Goal: Information Seeking & Learning: Check status

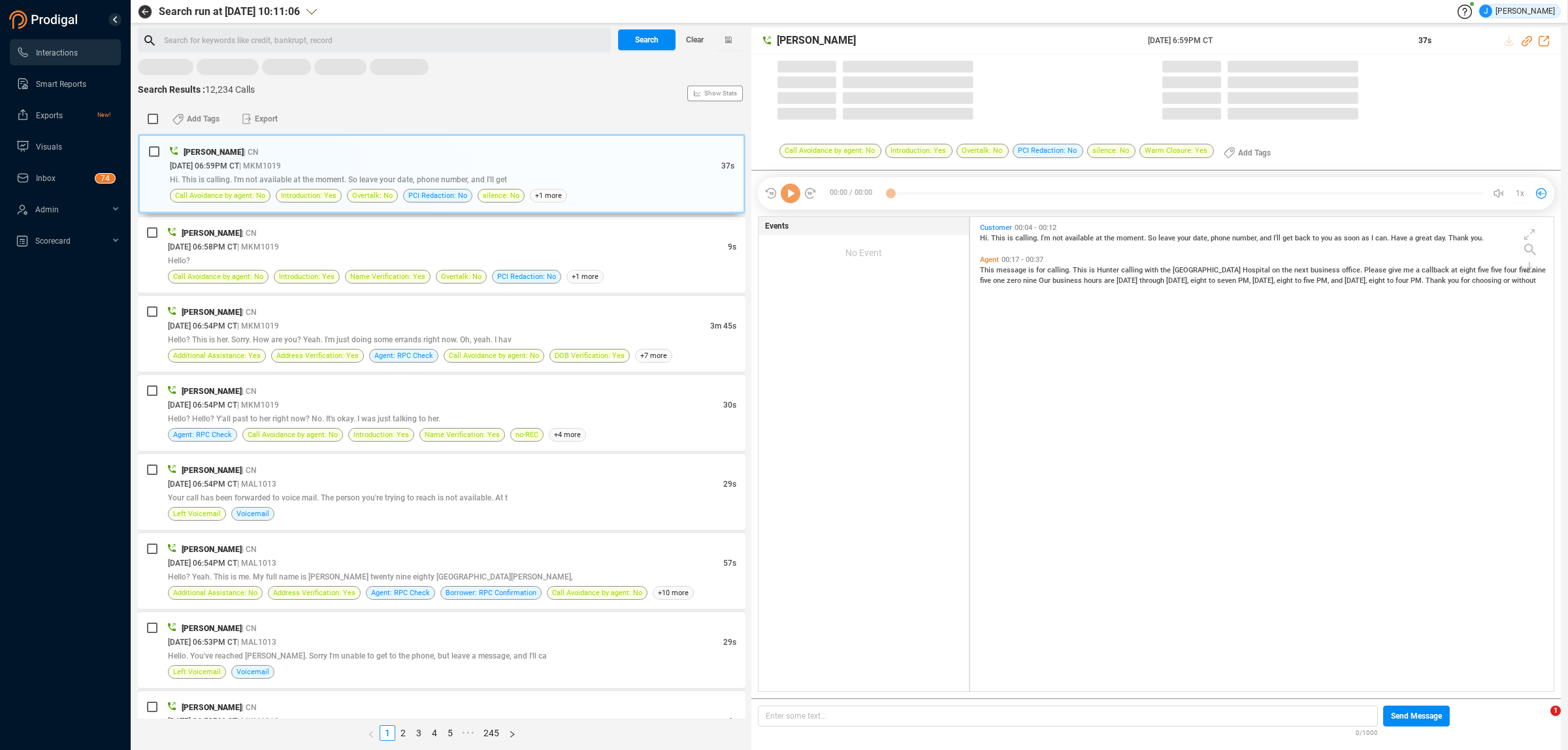
scroll to position [471, 576]
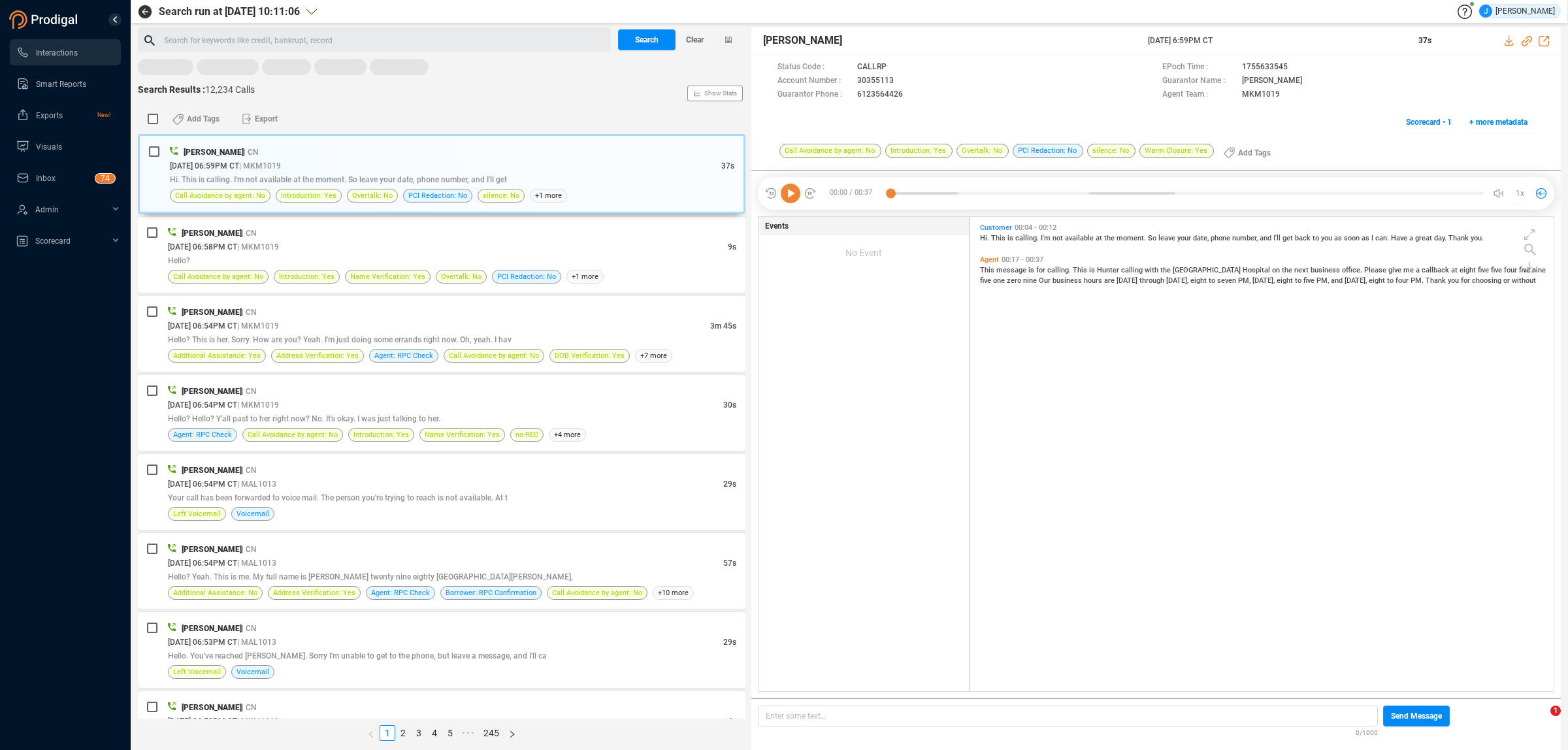
click at [486, 72] on icon "Loading..." at bounding box center [442, 68] width 608 height 18
click at [317, 10] on icon at bounding box center [311, 12] width 10 height 10
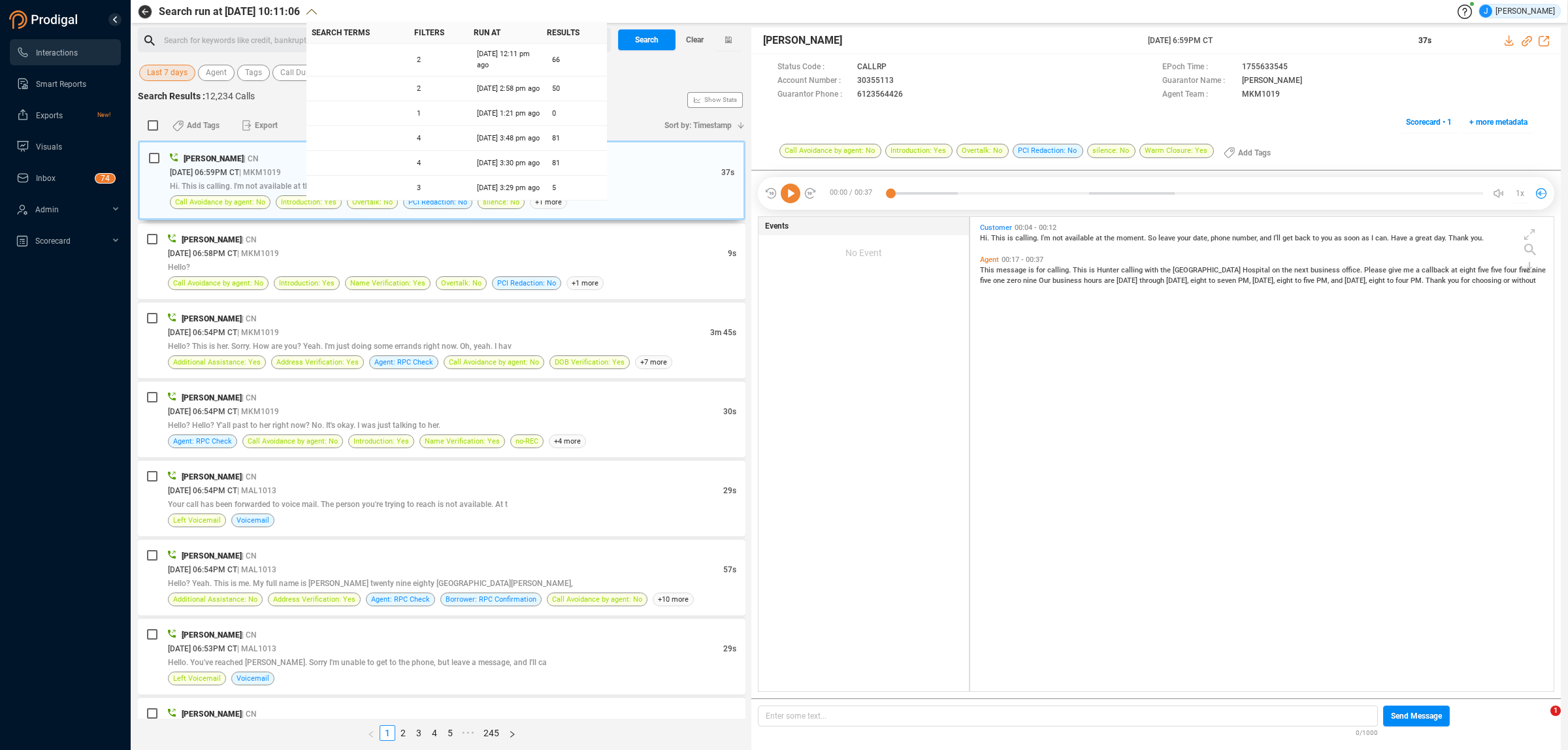
click at [171, 75] on span "Last 7 days" at bounding box center [167, 73] width 40 height 16
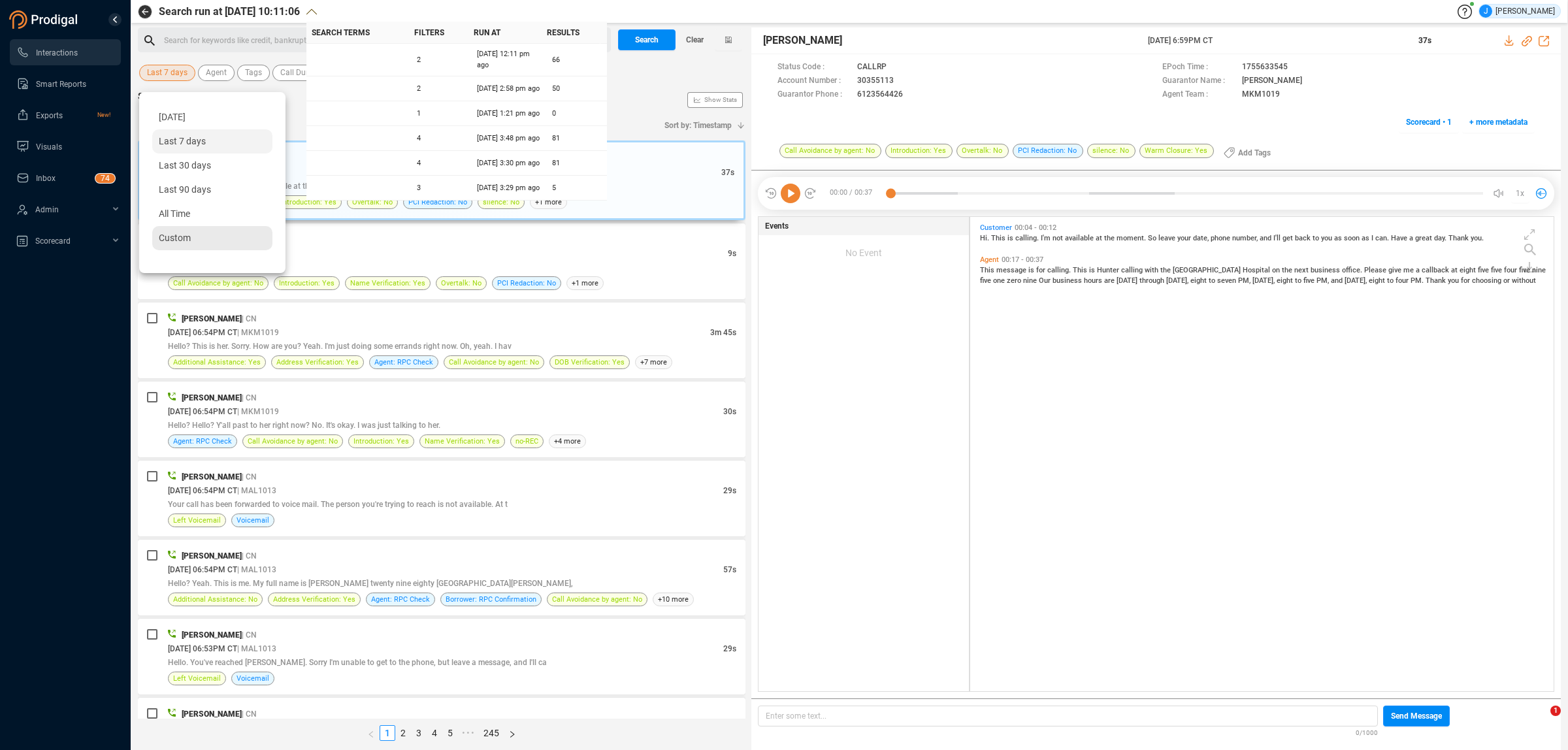
click at [184, 229] on div "Custom" at bounding box center [212, 238] width 120 height 24
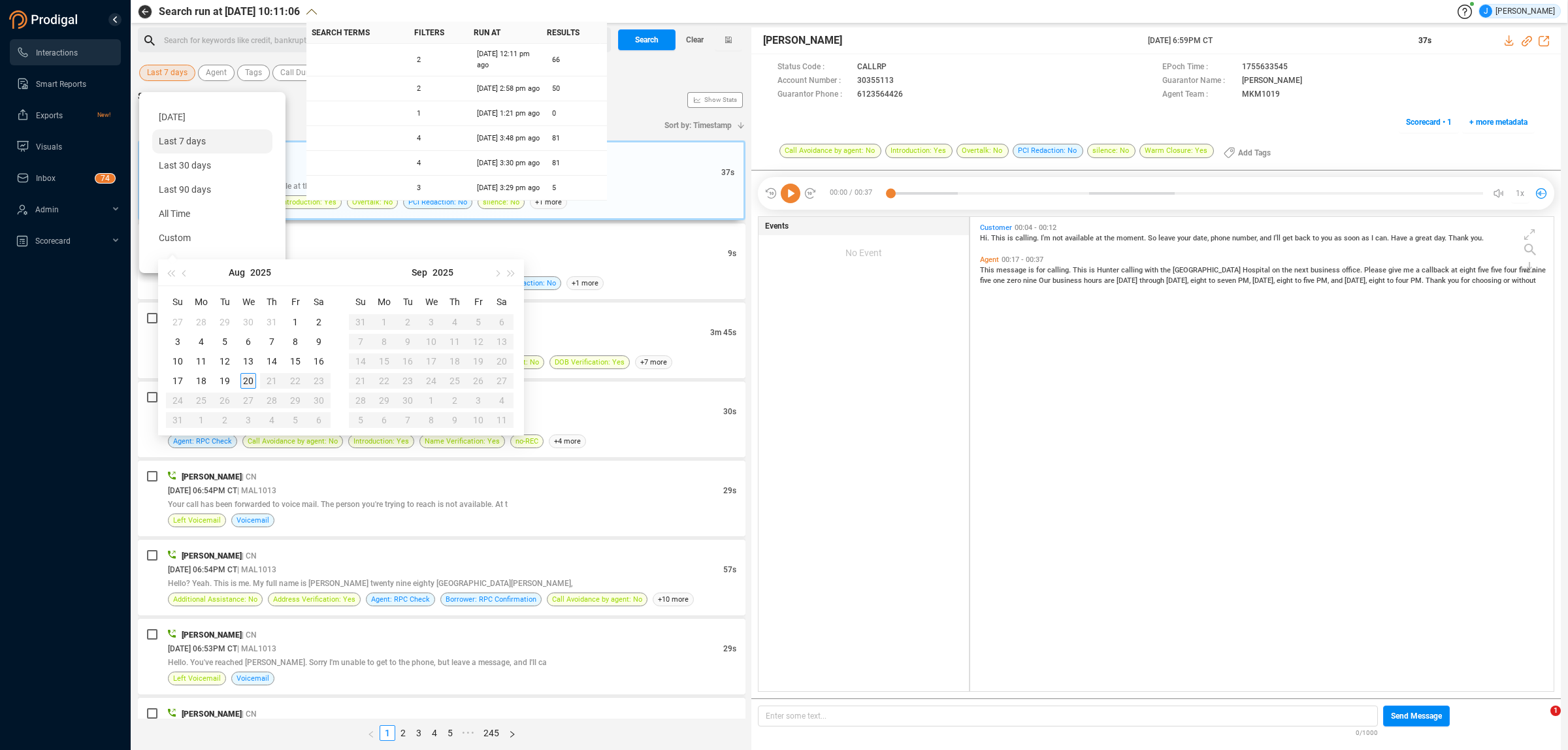
type input "[DATE]"
click at [208, 377] on div "18" at bounding box center [201, 381] width 16 height 16
type input "[DATE]"
click at [203, 379] on div "18" at bounding box center [201, 381] width 16 height 16
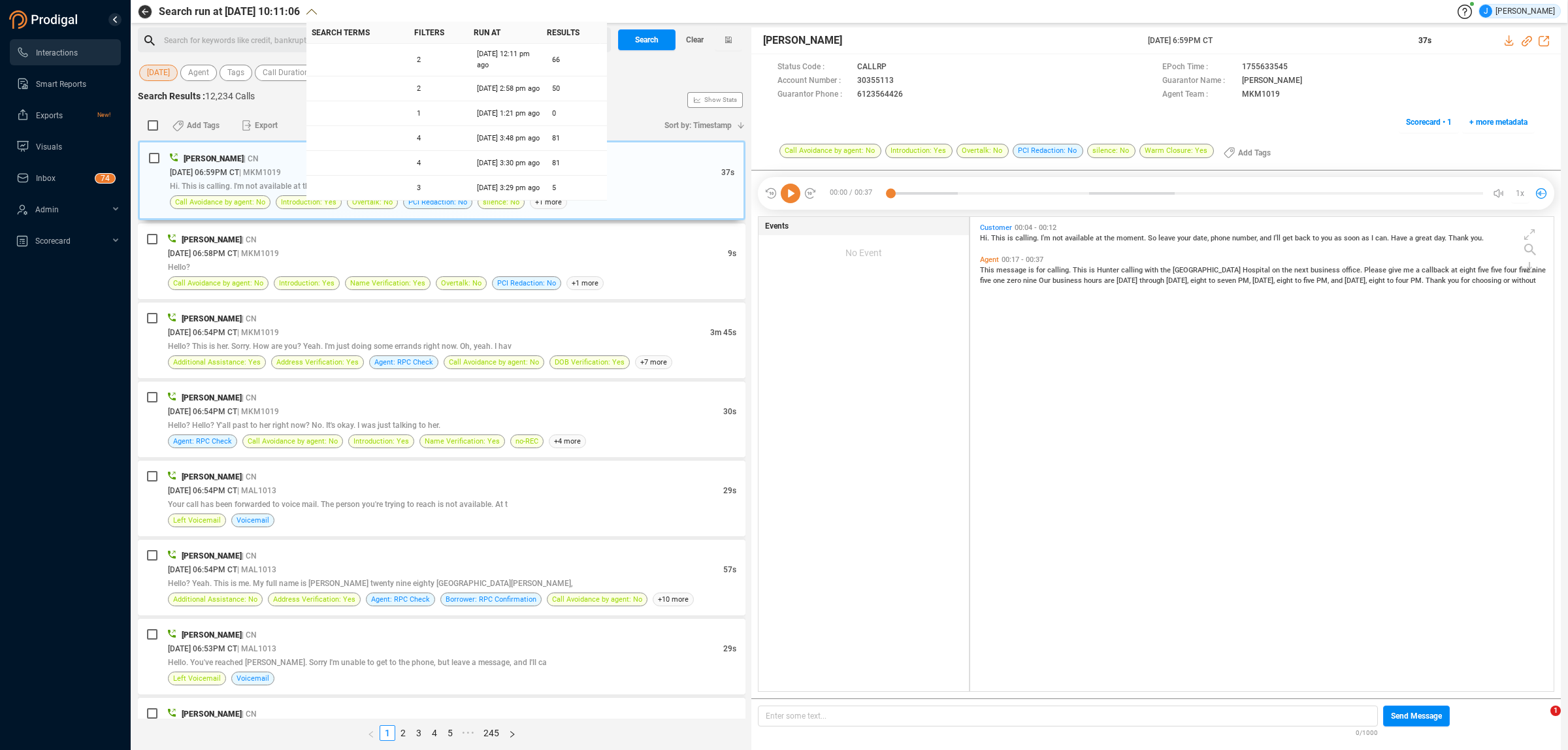
click at [269, 101] on div "Search Results : 12,234 Calls Show Stats" at bounding box center [442, 100] width 608 height 21
click at [677, 74] on div "[DATE] Agent Tags Call Duration More Filters" at bounding box center [442, 72] width 608 height 20
click at [379, 29] on th "Search Terms" at bounding box center [358, 33] width 103 height 22
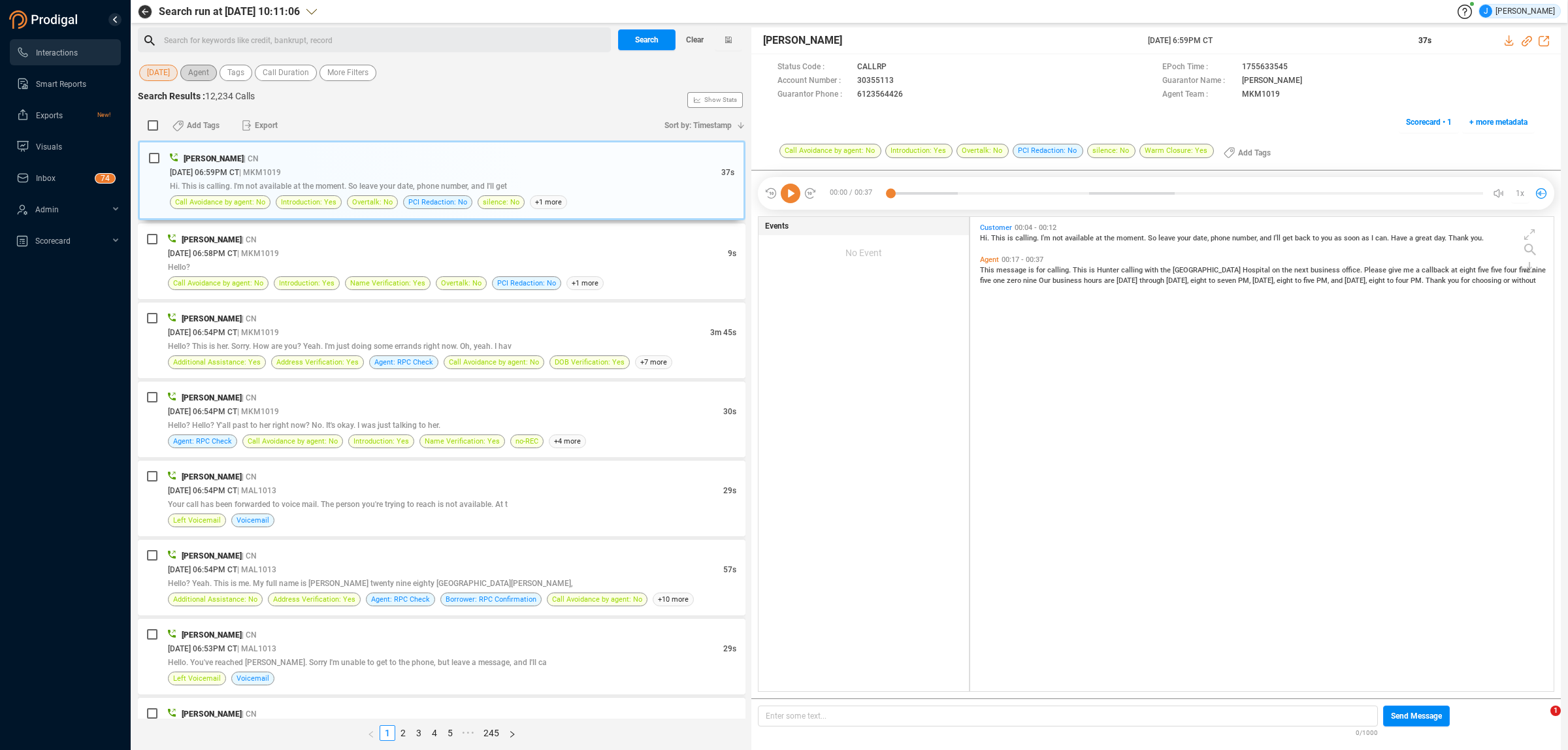
click at [204, 71] on span "Agent" at bounding box center [199, 73] width 21 height 16
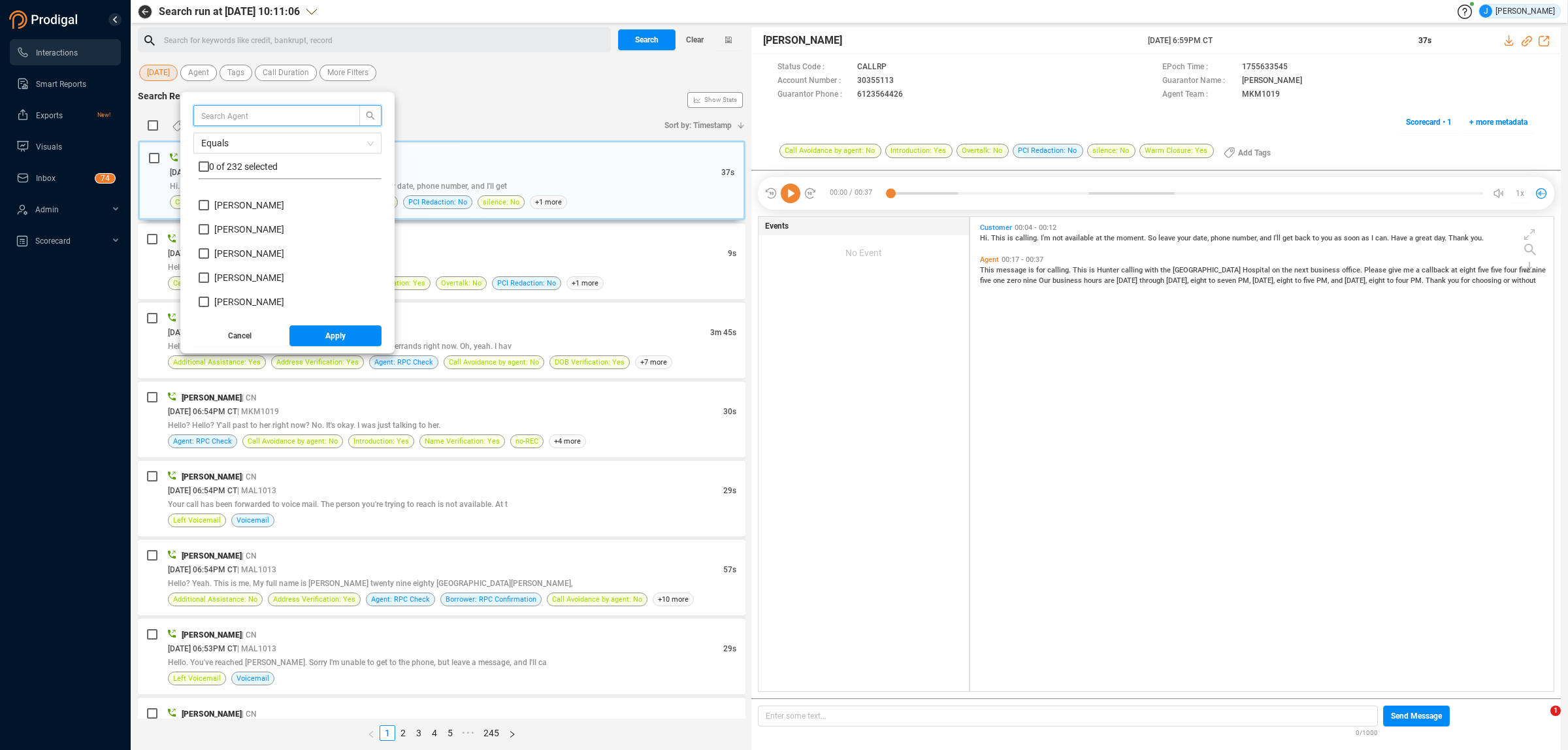
scroll to position [4572, 0]
click at [198, 284] on div "Equals 0 of 232 selected [PERSON_NAME] [PERSON_NAME] Sahab [PERSON_NAME] [PERSO…" at bounding box center [288, 210] width 188 height 210
click at [213, 289] on span "[PERSON_NAME]" at bounding box center [250, 289] width 80 height 10
click at [209, 289] on input "[PERSON_NAME]" at bounding box center [204, 289] width 10 height 10
checkbox input "true"
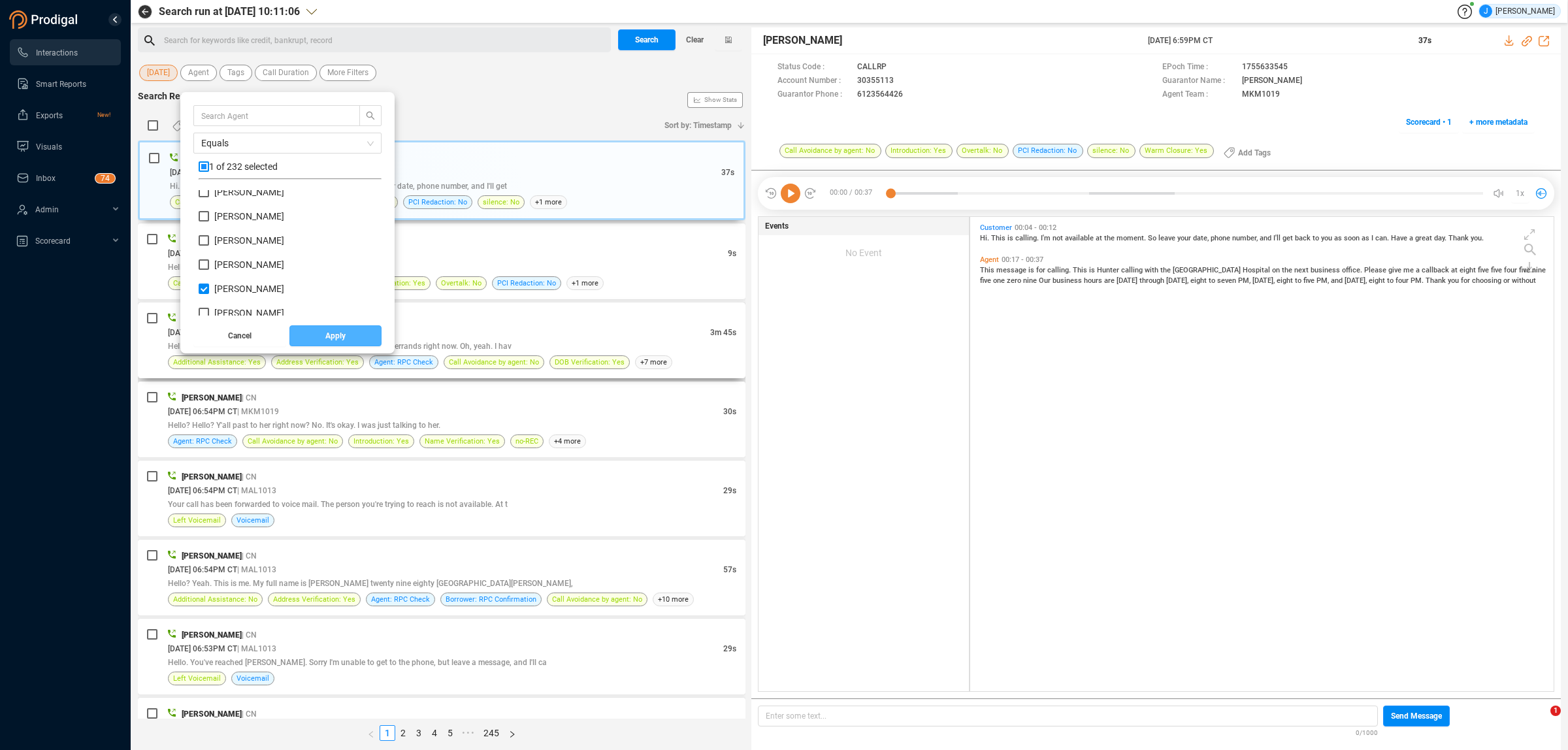
click at [340, 335] on span "Apply" at bounding box center [335, 336] width 20 height 21
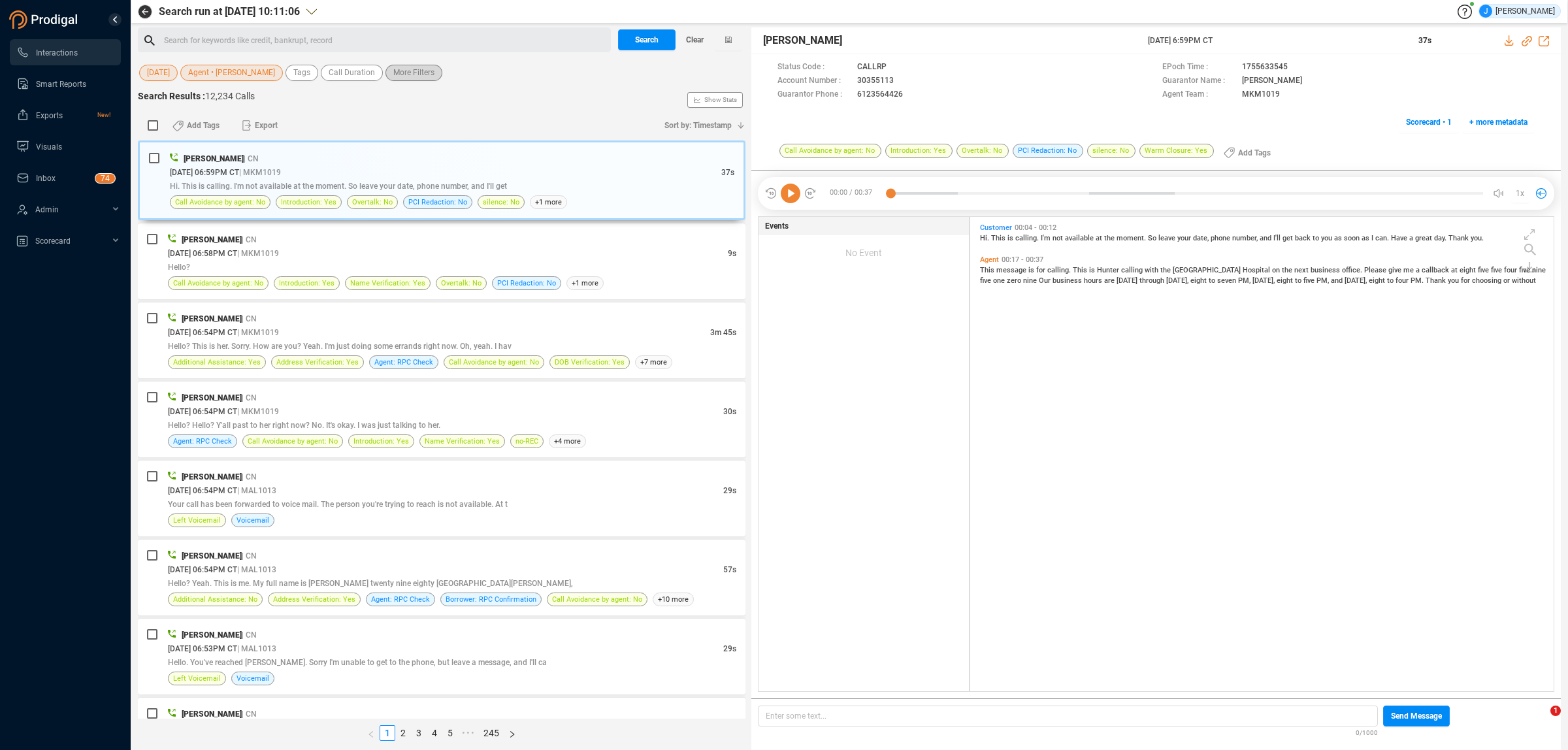
click at [396, 76] on span "More Filters" at bounding box center [413, 73] width 41 height 16
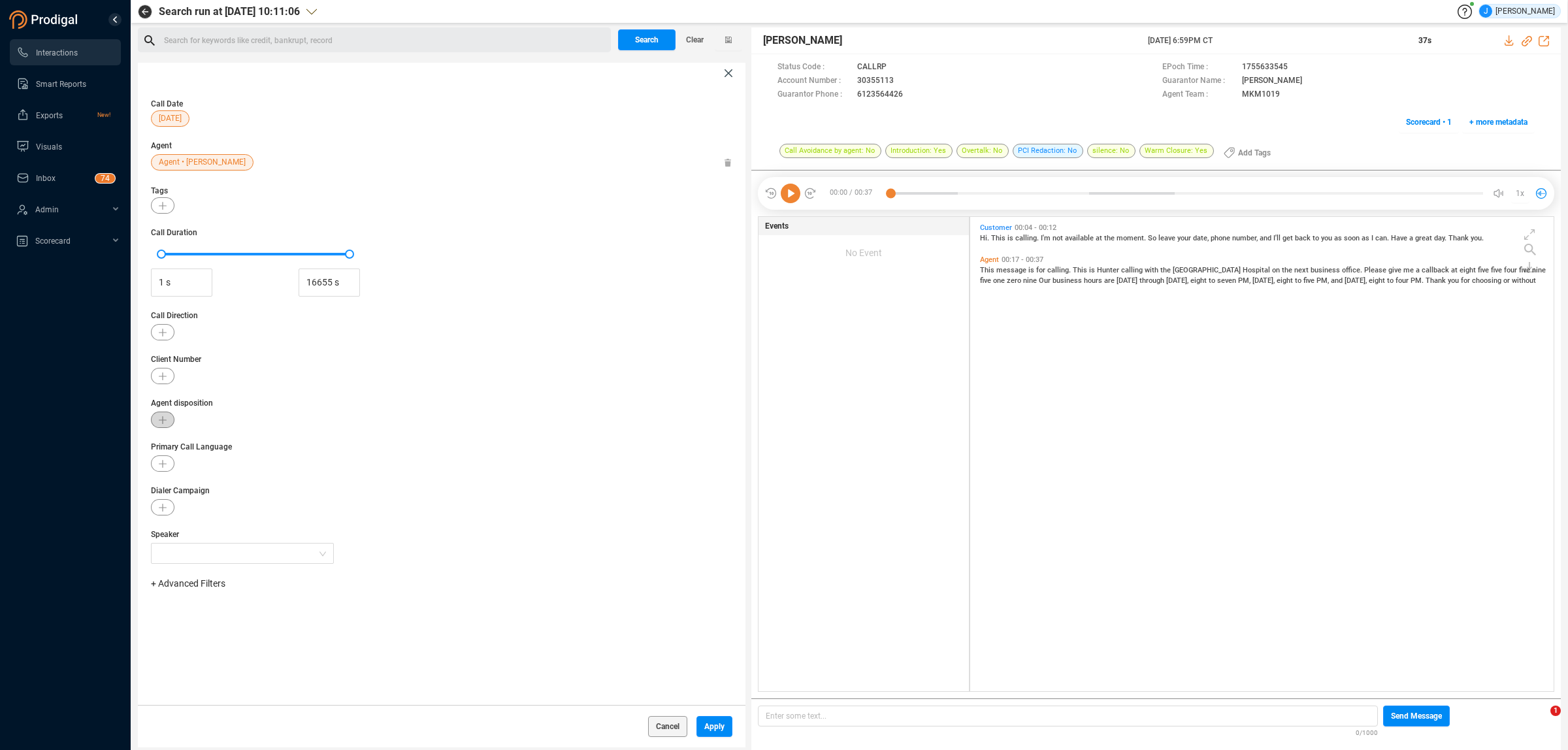
click at [172, 416] on button "button" at bounding box center [163, 419] width 24 height 16
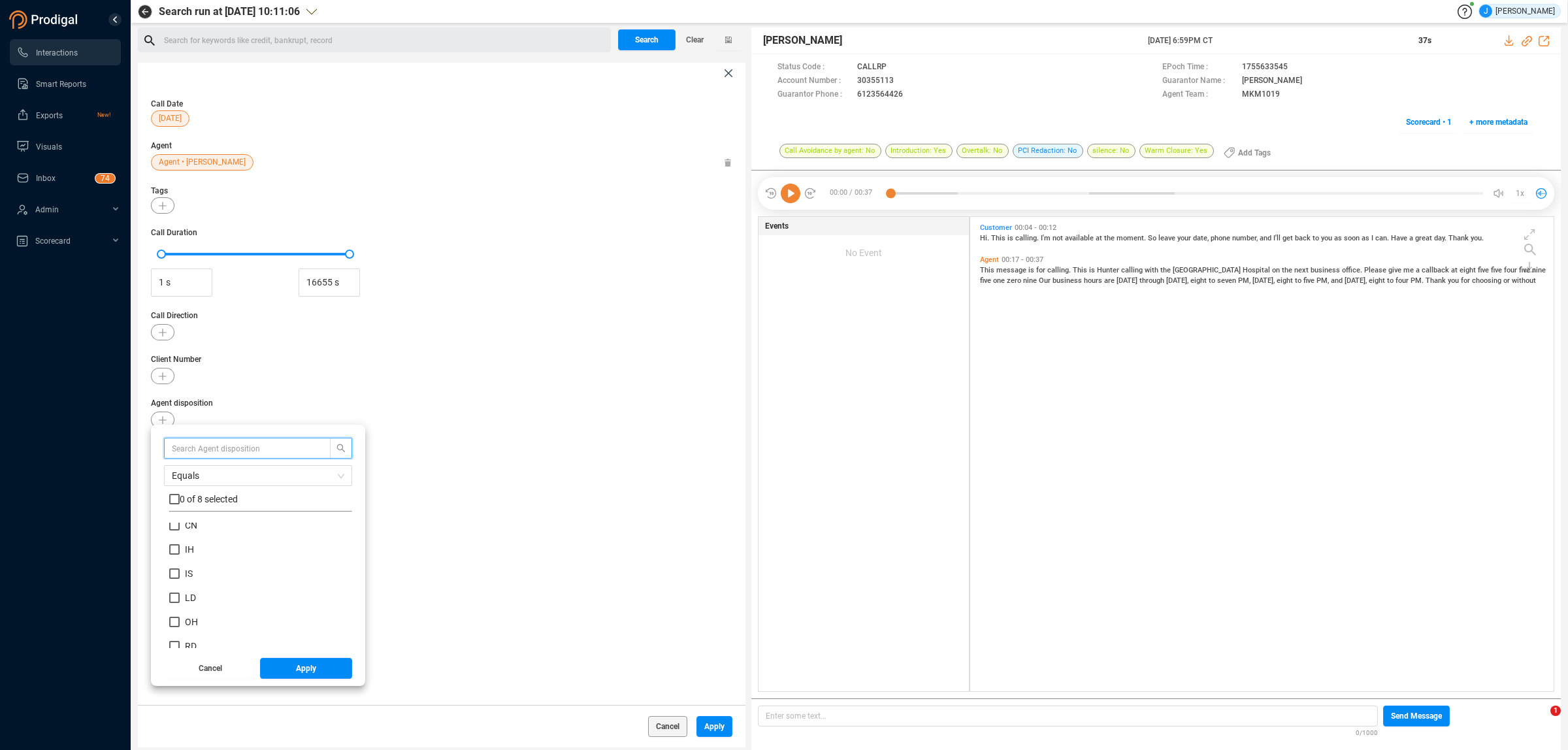
scroll to position [0, 0]
click at [208, 661] on span "Cancel" at bounding box center [211, 668] width 24 height 21
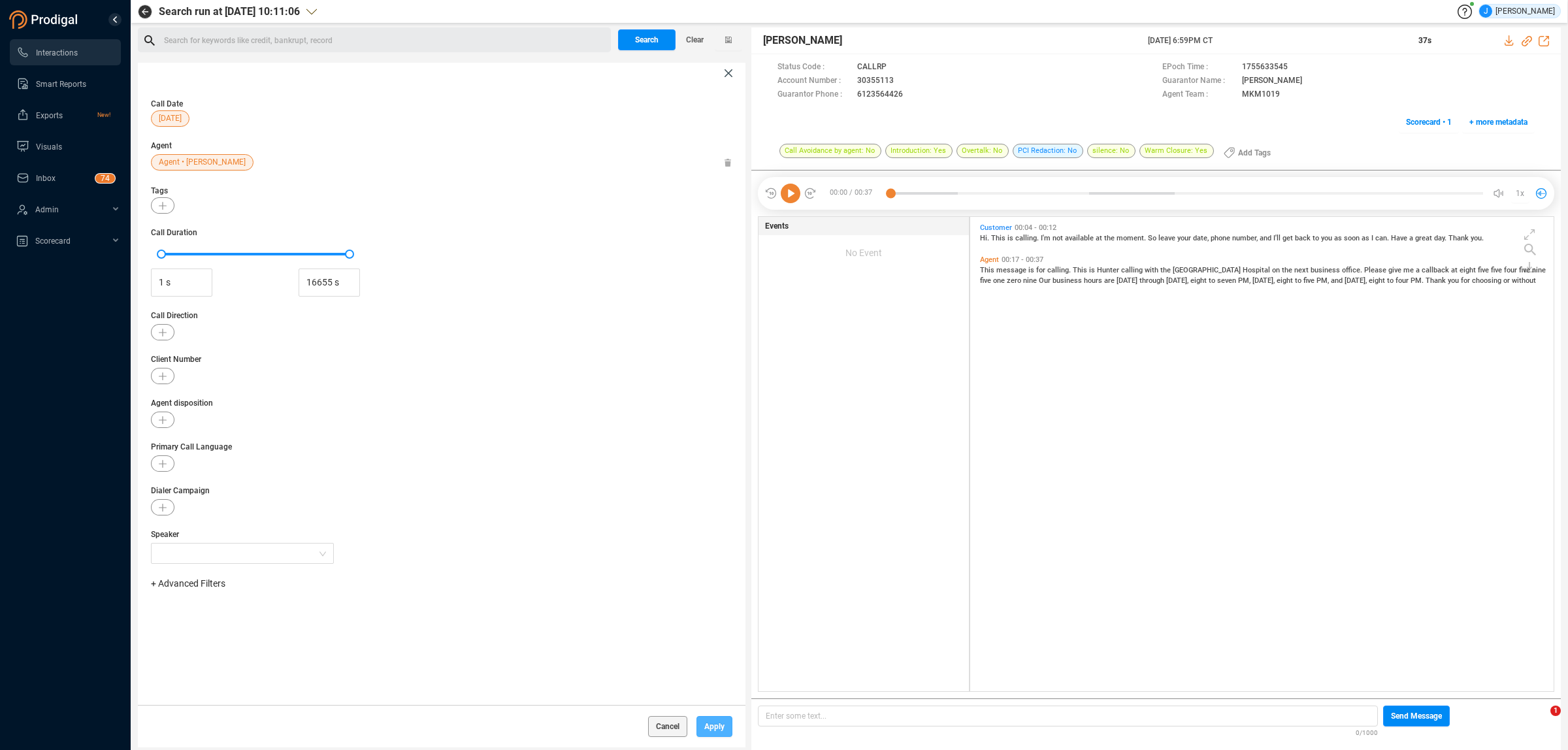
click at [716, 730] on span "Apply" at bounding box center [714, 726] width 20 height 21
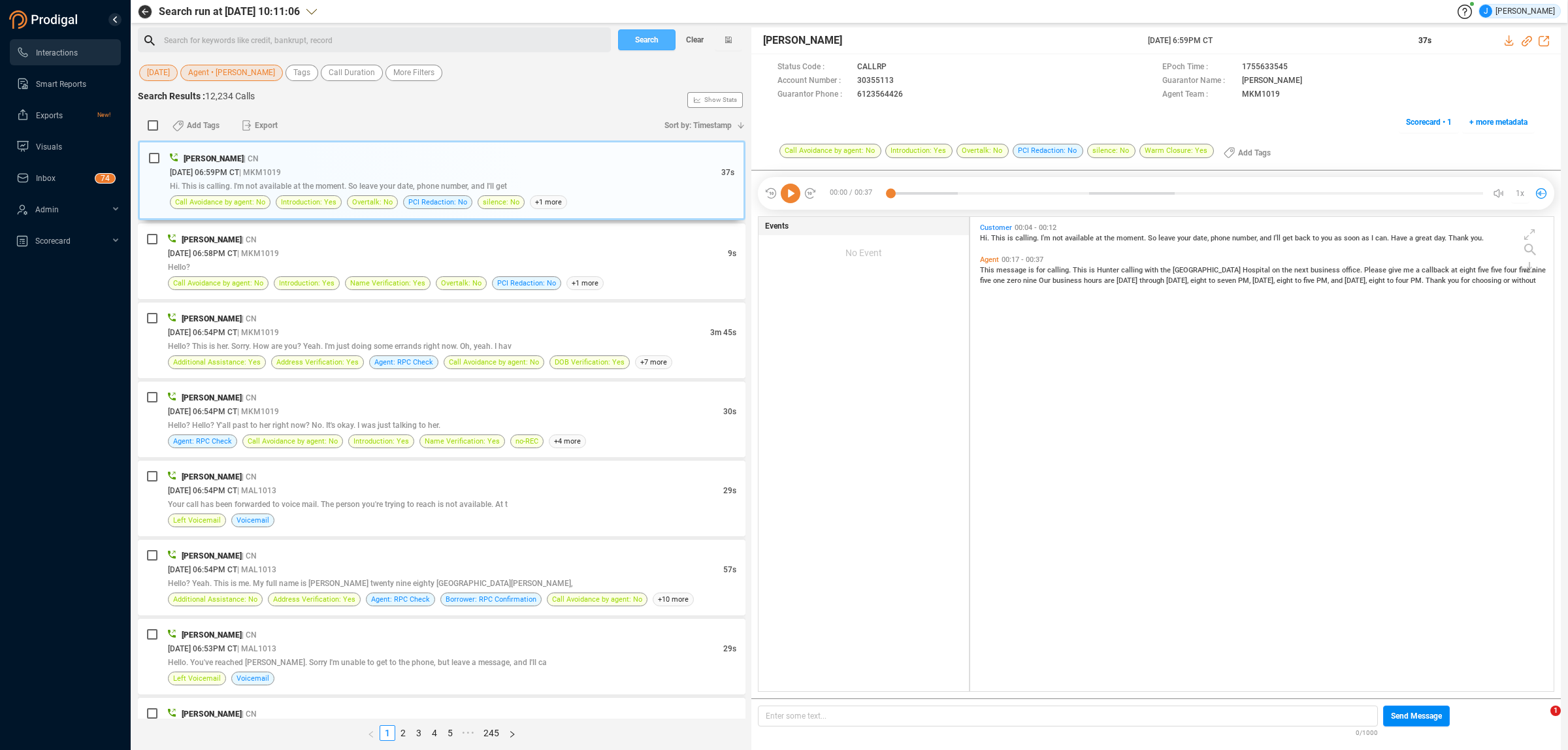
click at [661, 48] on button "Search" at bounding box center [647, 39] width 57 height 21
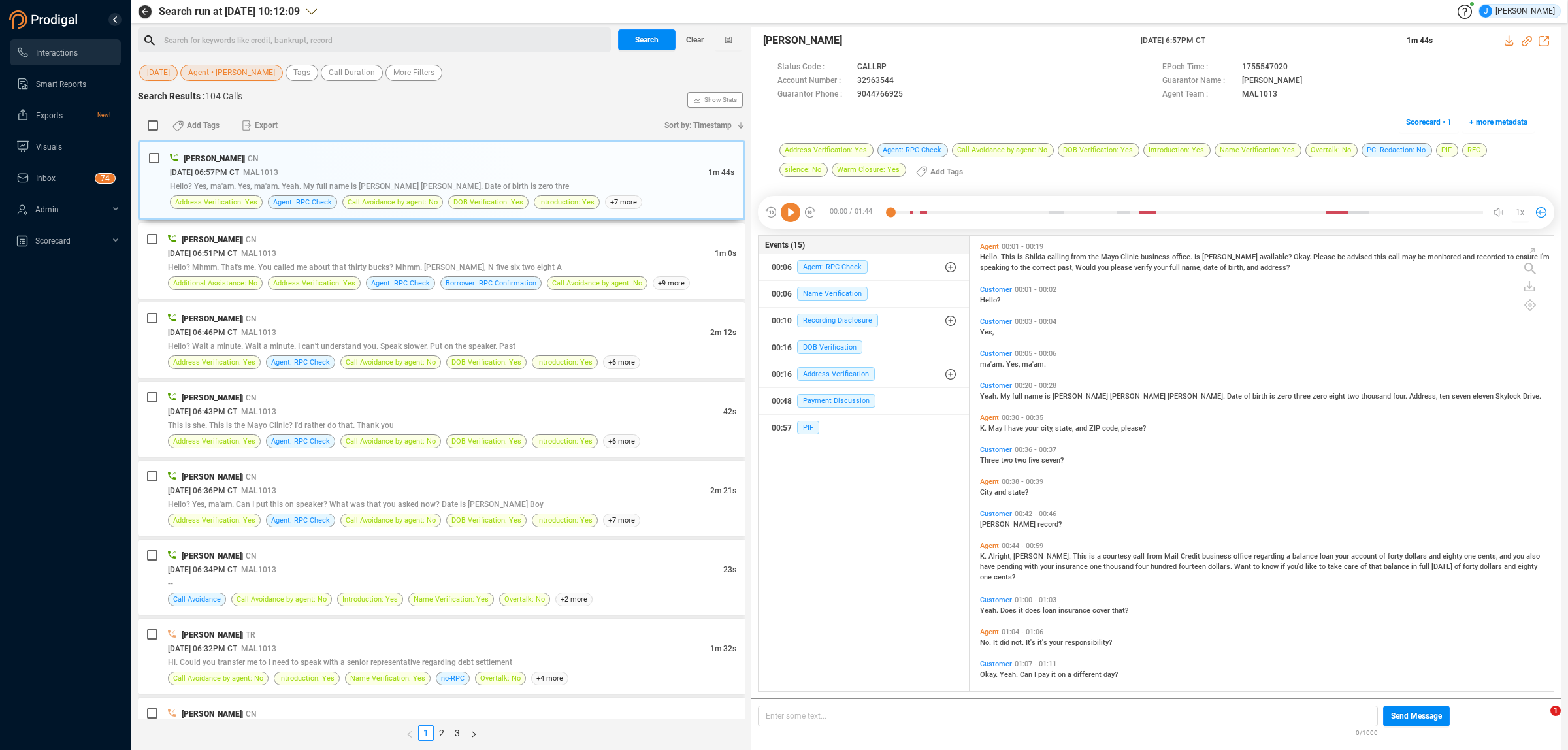
click at [152, 77] on span "[DATE]" at bounding box center [158, 73] width 23 height 16
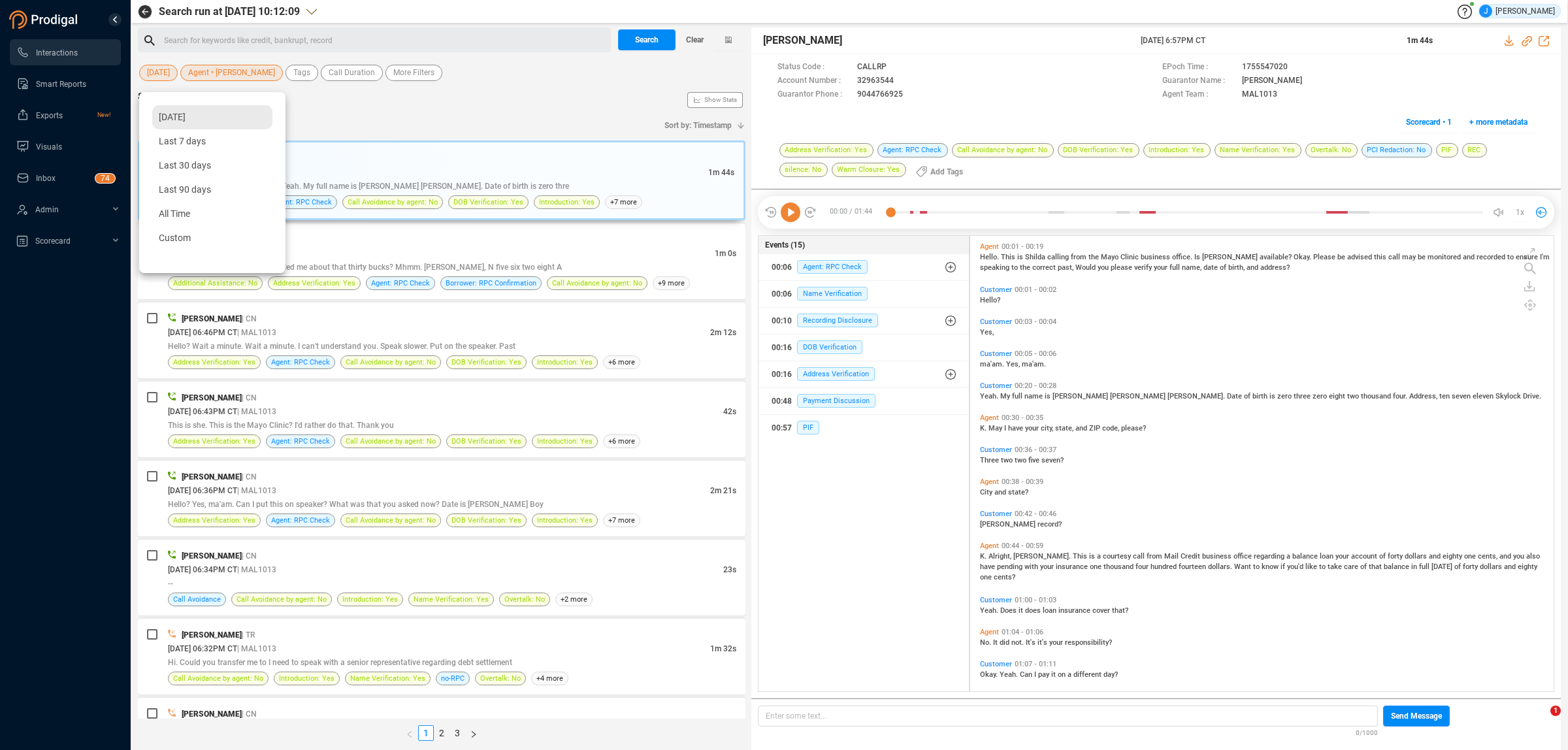
click at [190, 123] on div "[DATE]" at bounding box center [212, 117] width 120 height 24
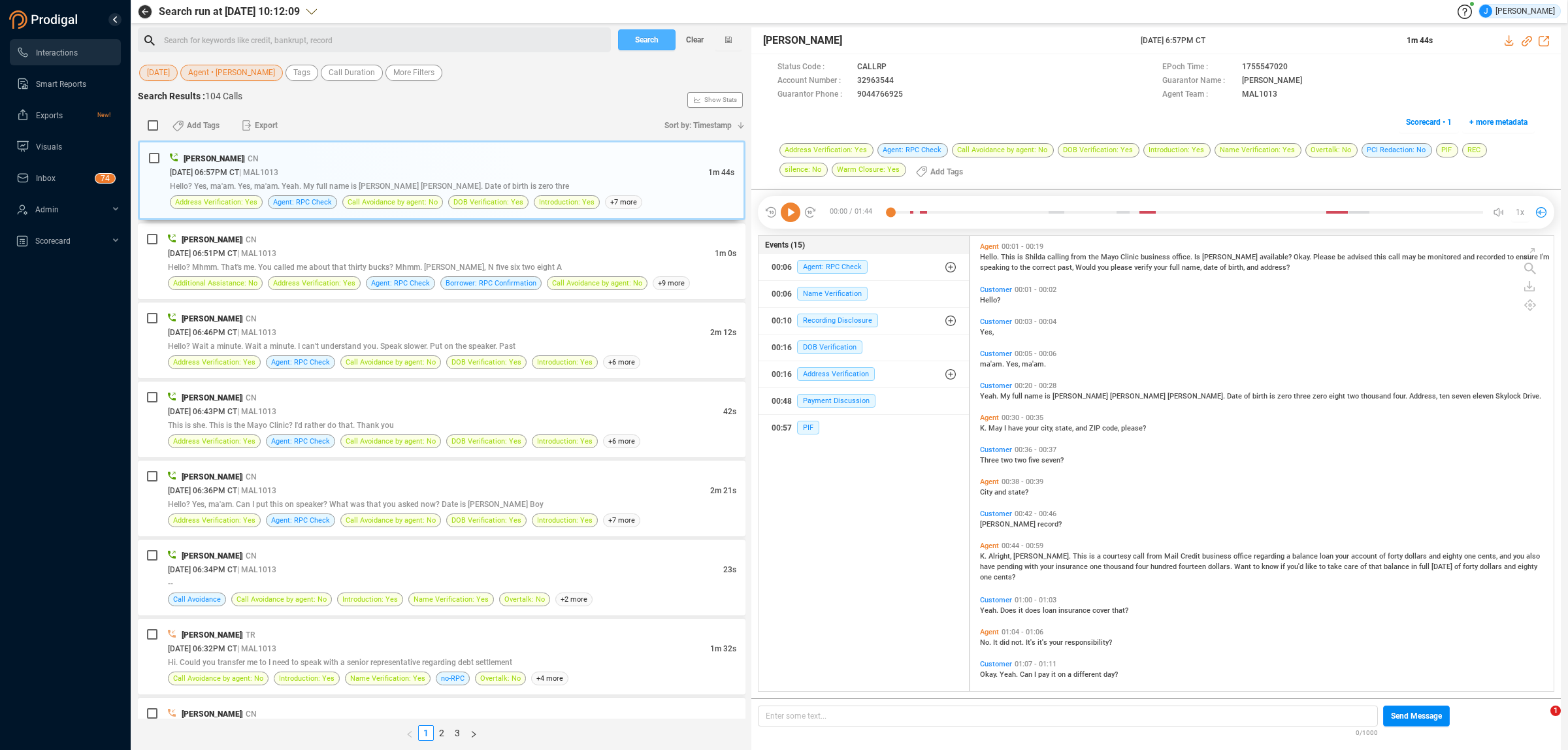
click at [635, 43] on span "Search" at bounding box center [647, 39] width 24 height 21
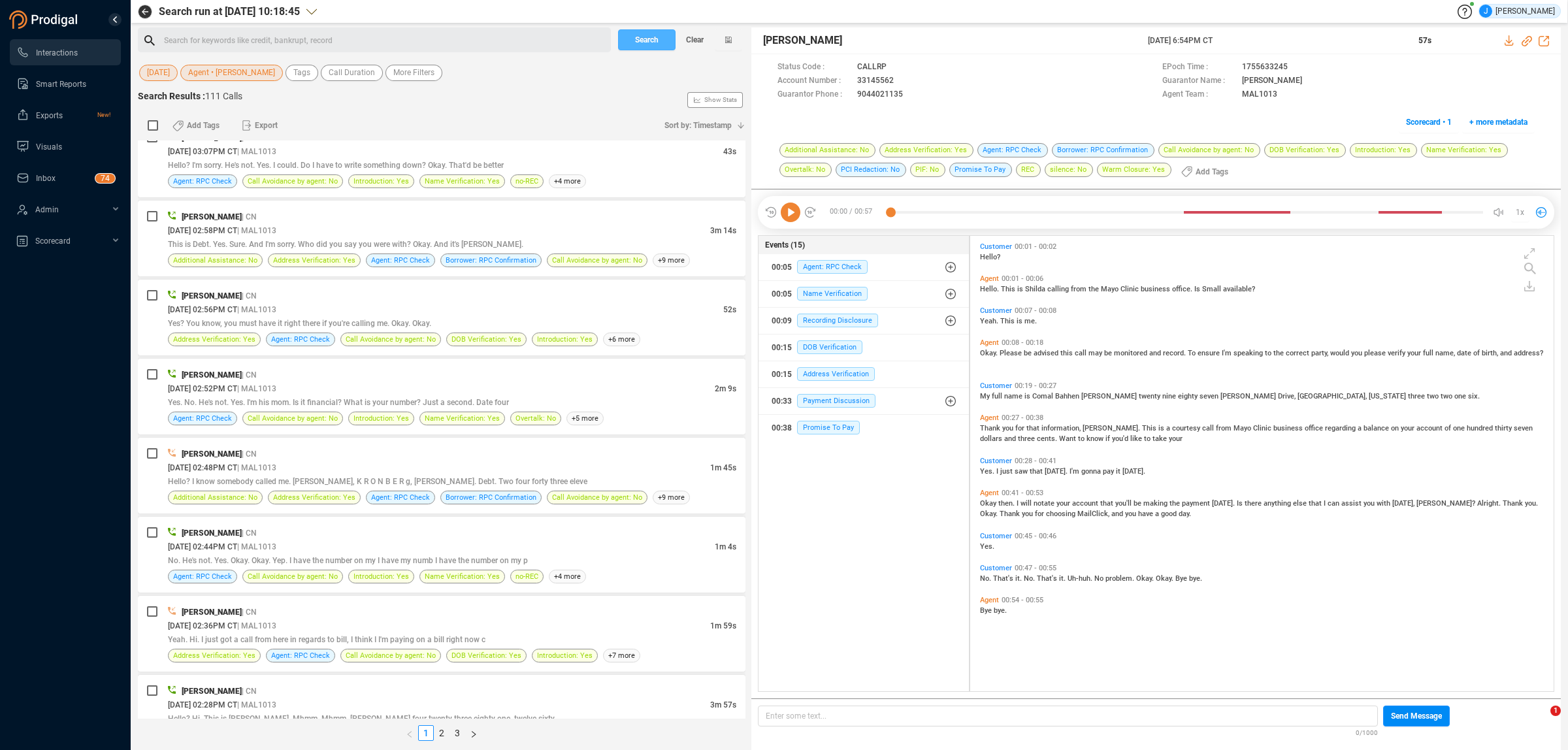
scroll to position [3390, 0]
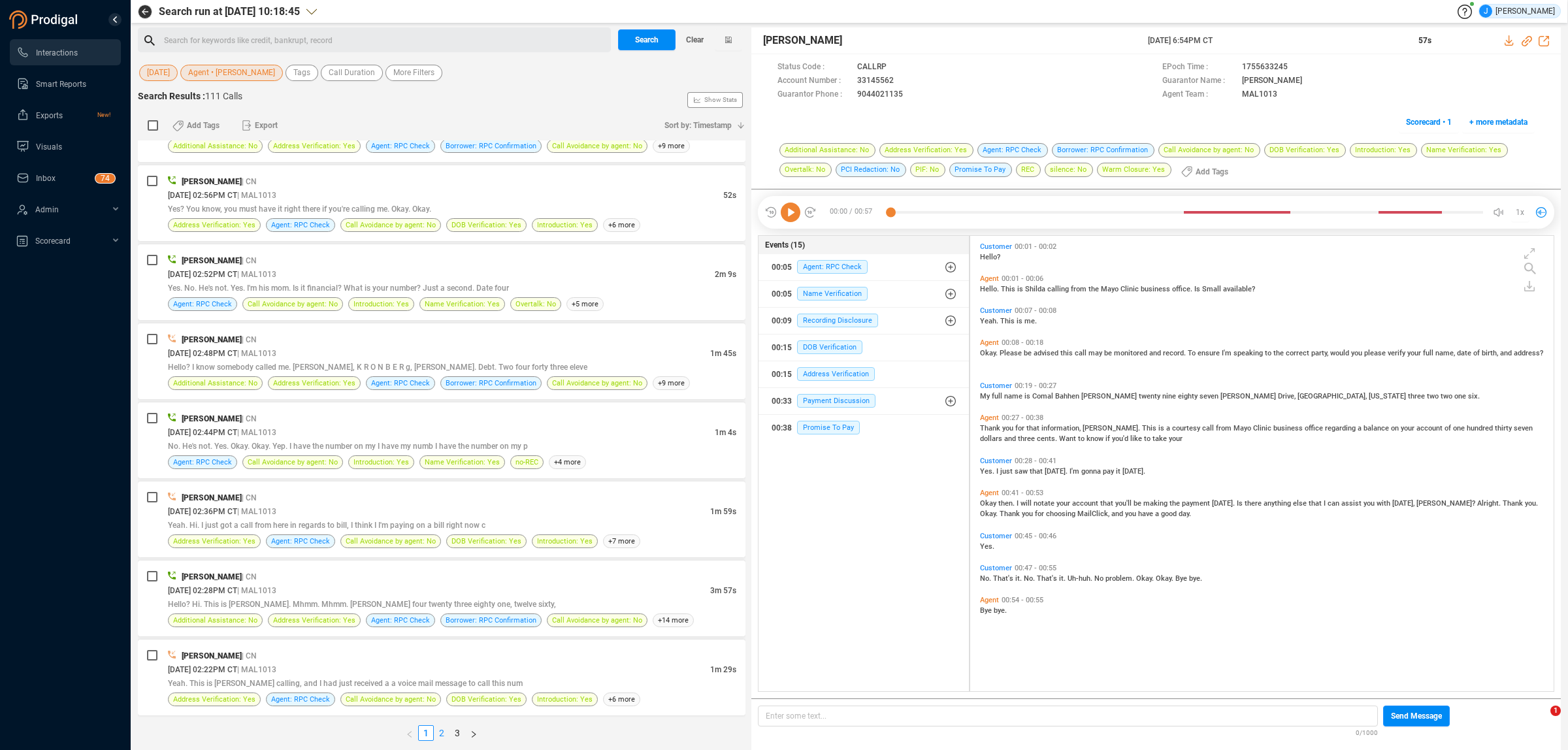
click at [443, 728] on link "2" at bounding box center [441, 732] width 14 height 14
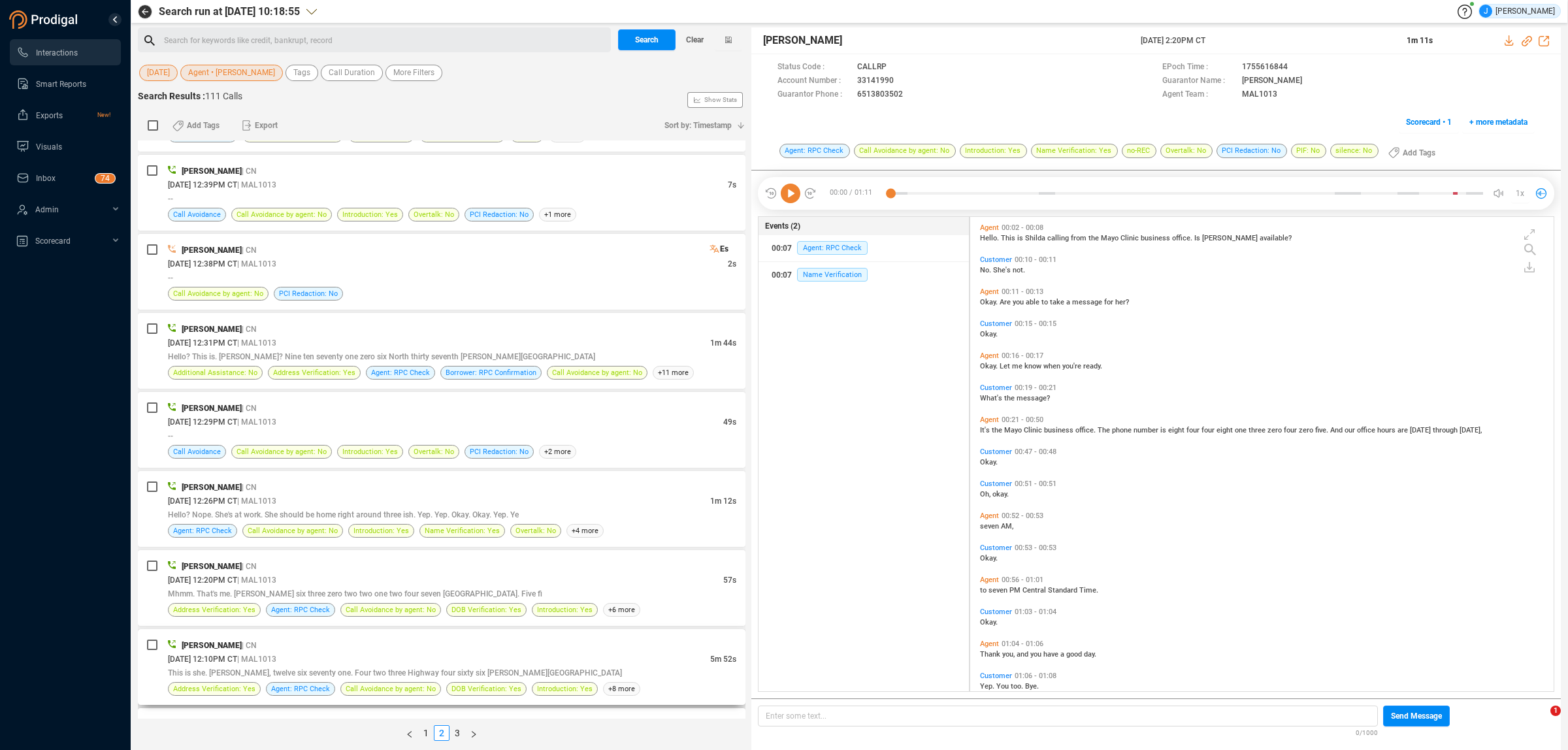
scroll to position [979, 0]
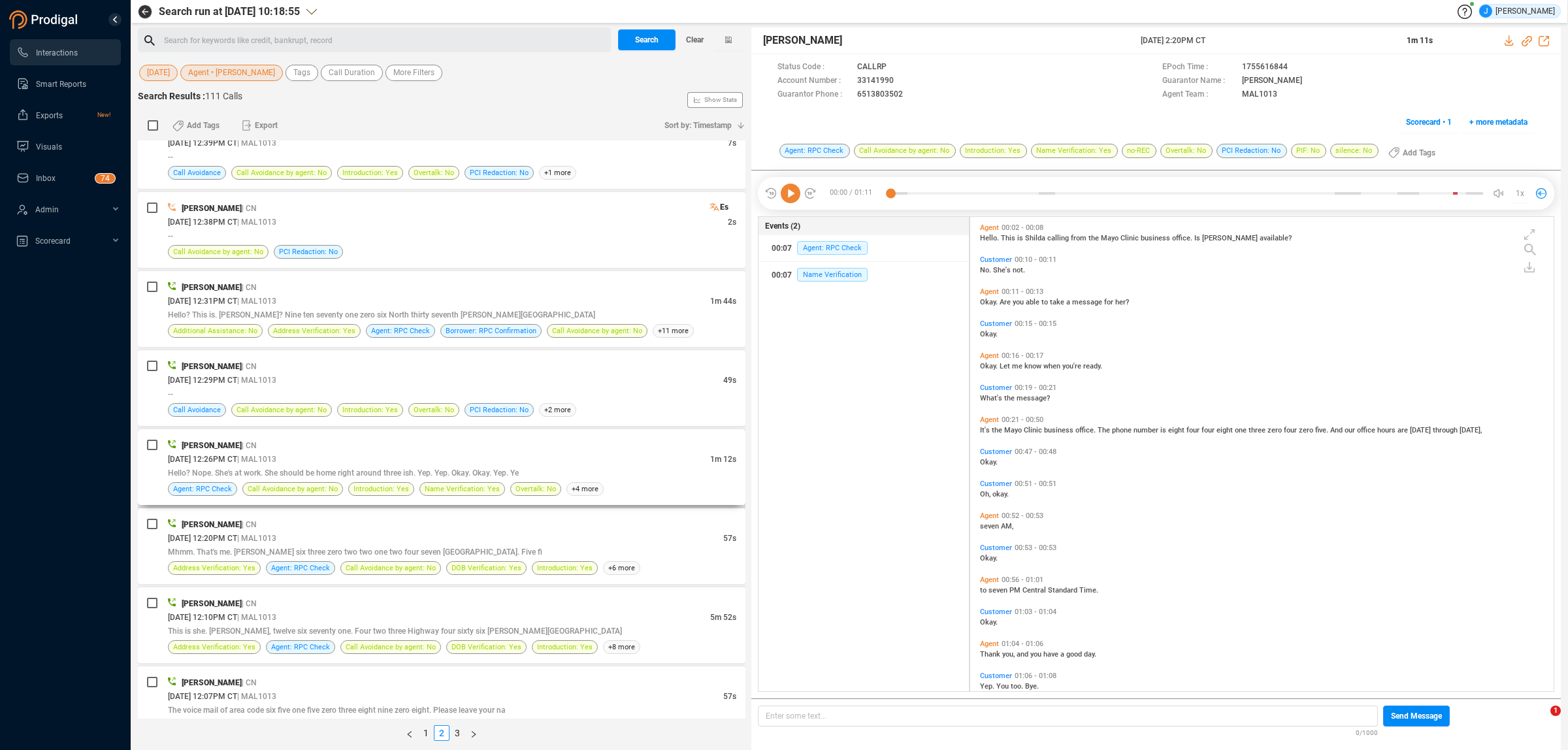
click at [354, 443] on div "[PERSON_NAME] | CN" at bounding box center [451, 445] width 568 height 13
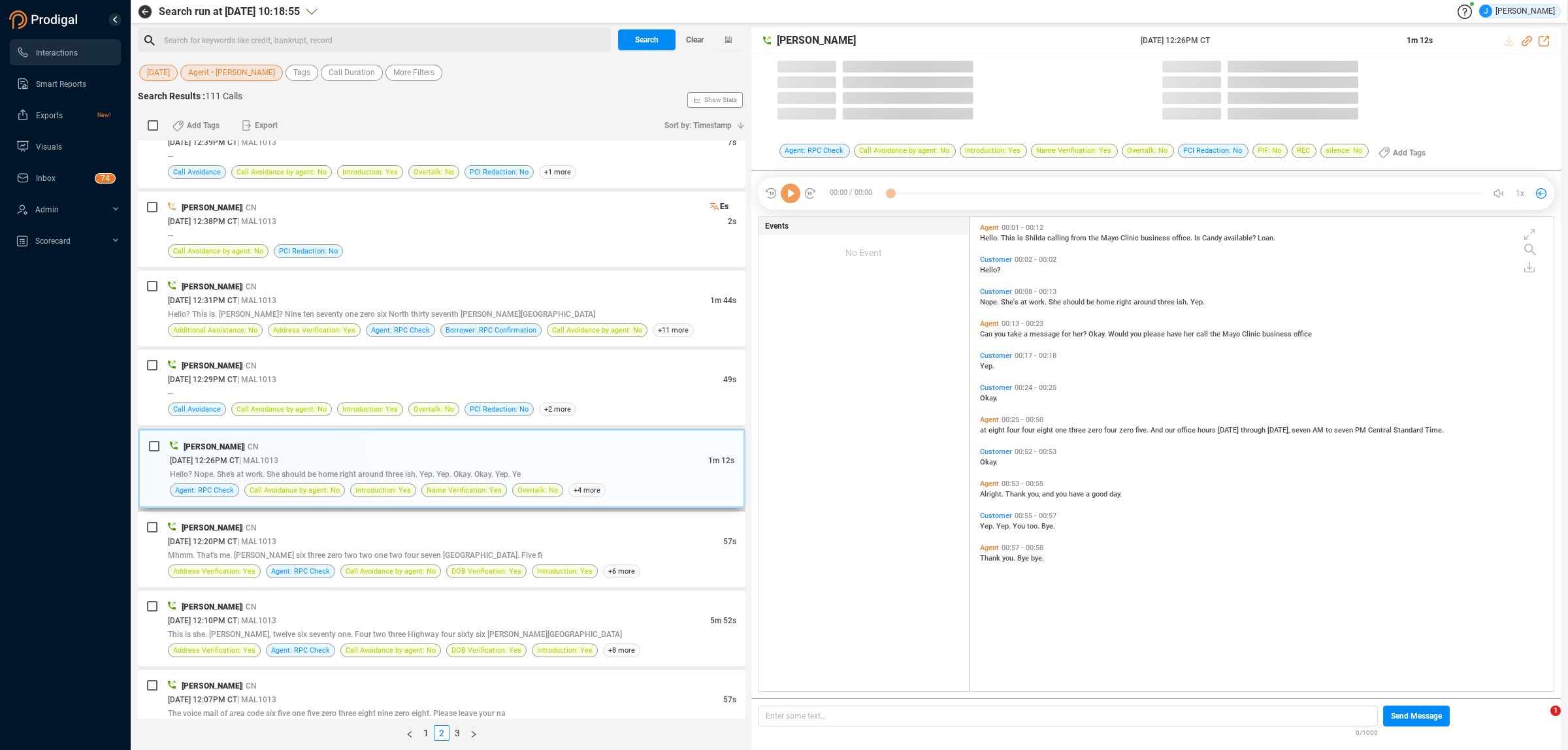
scroll to position [471, 576]
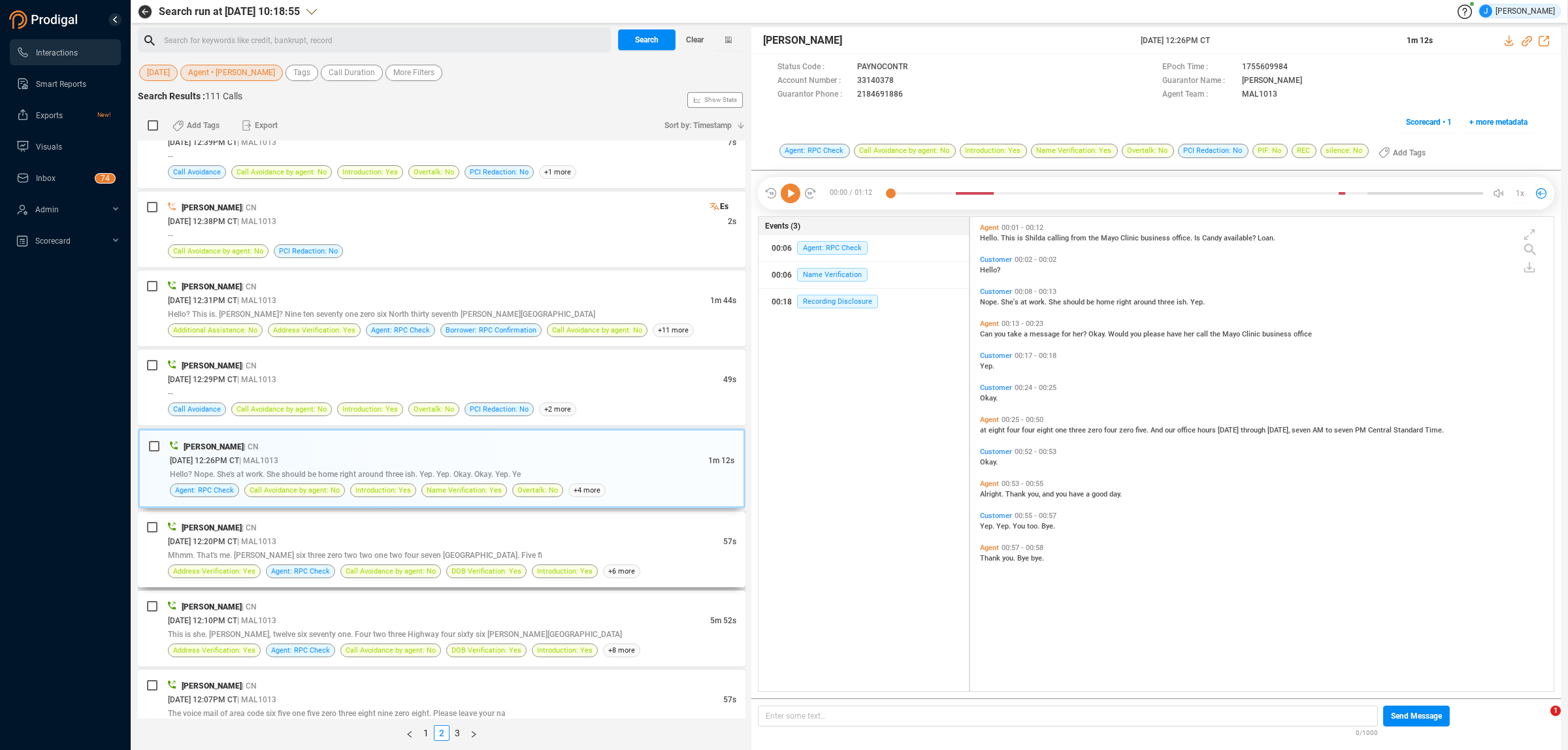
click at [370, 547] on div "[DATE] 12:20PM CT | MAL1013" at bounding box center [445, 541] width 555 height 13
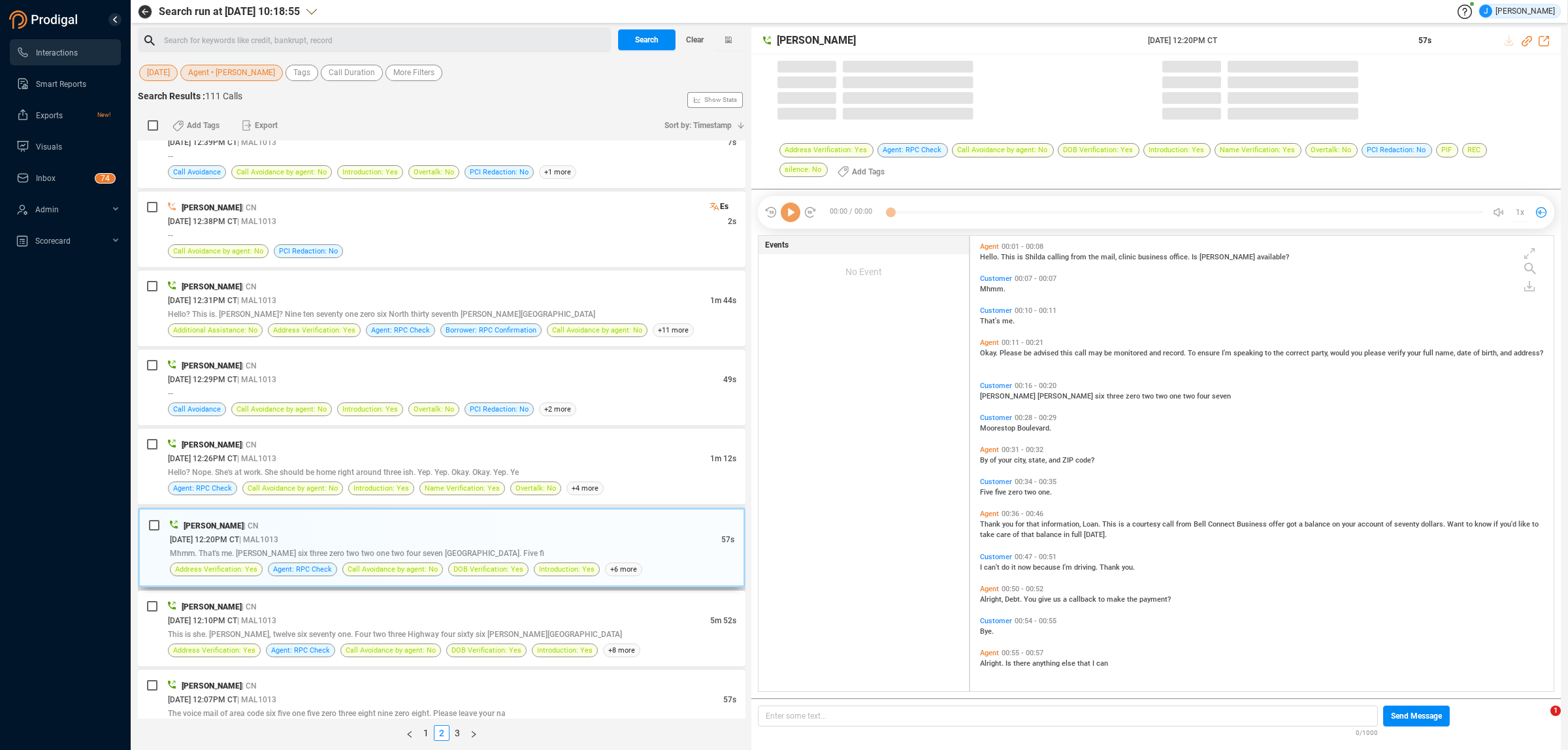
scroll to position [452, 576]
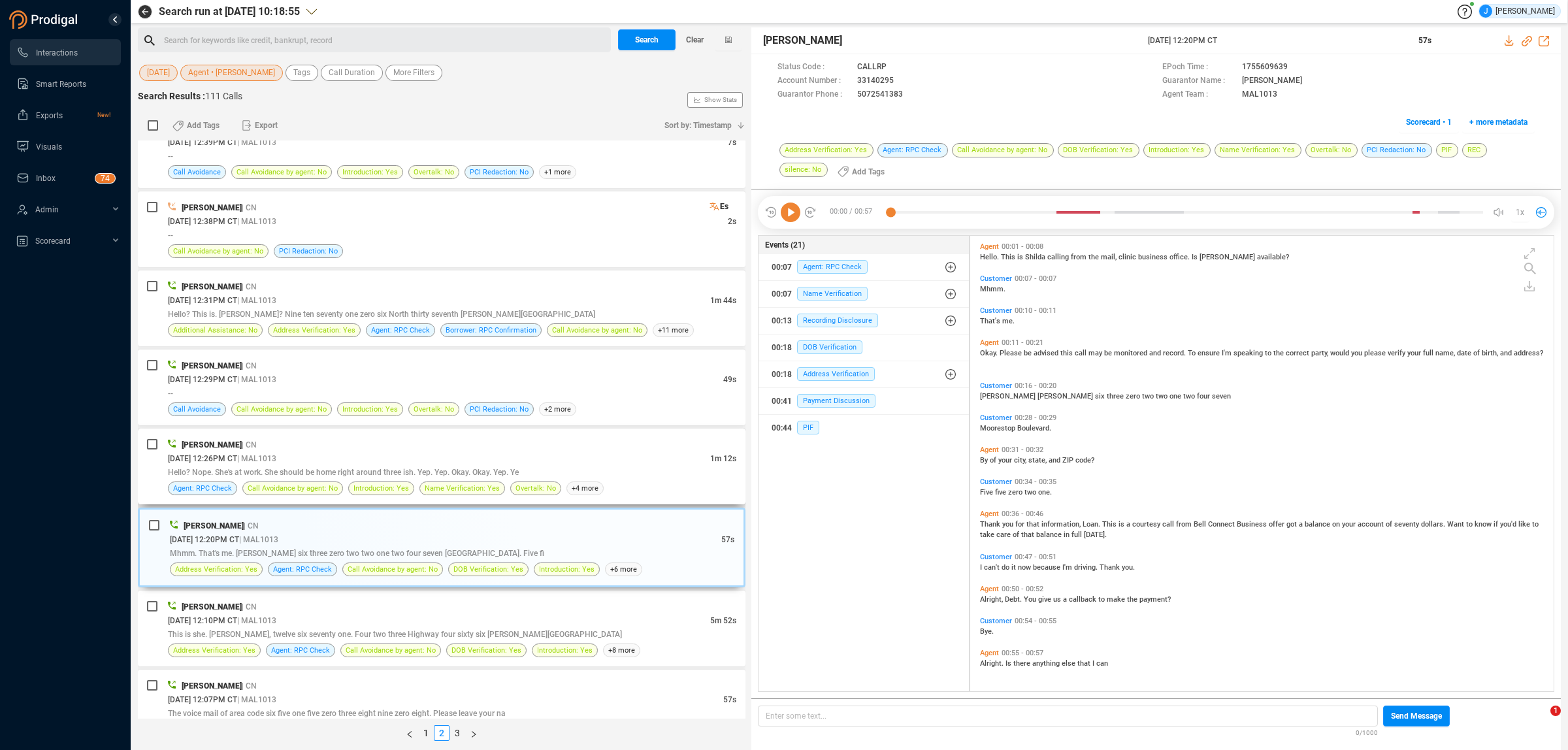
click at [423, 459] on div "[DATE] 12:26PM CT | MAL1013" at bounding box center [439, 458] width 542 height 13
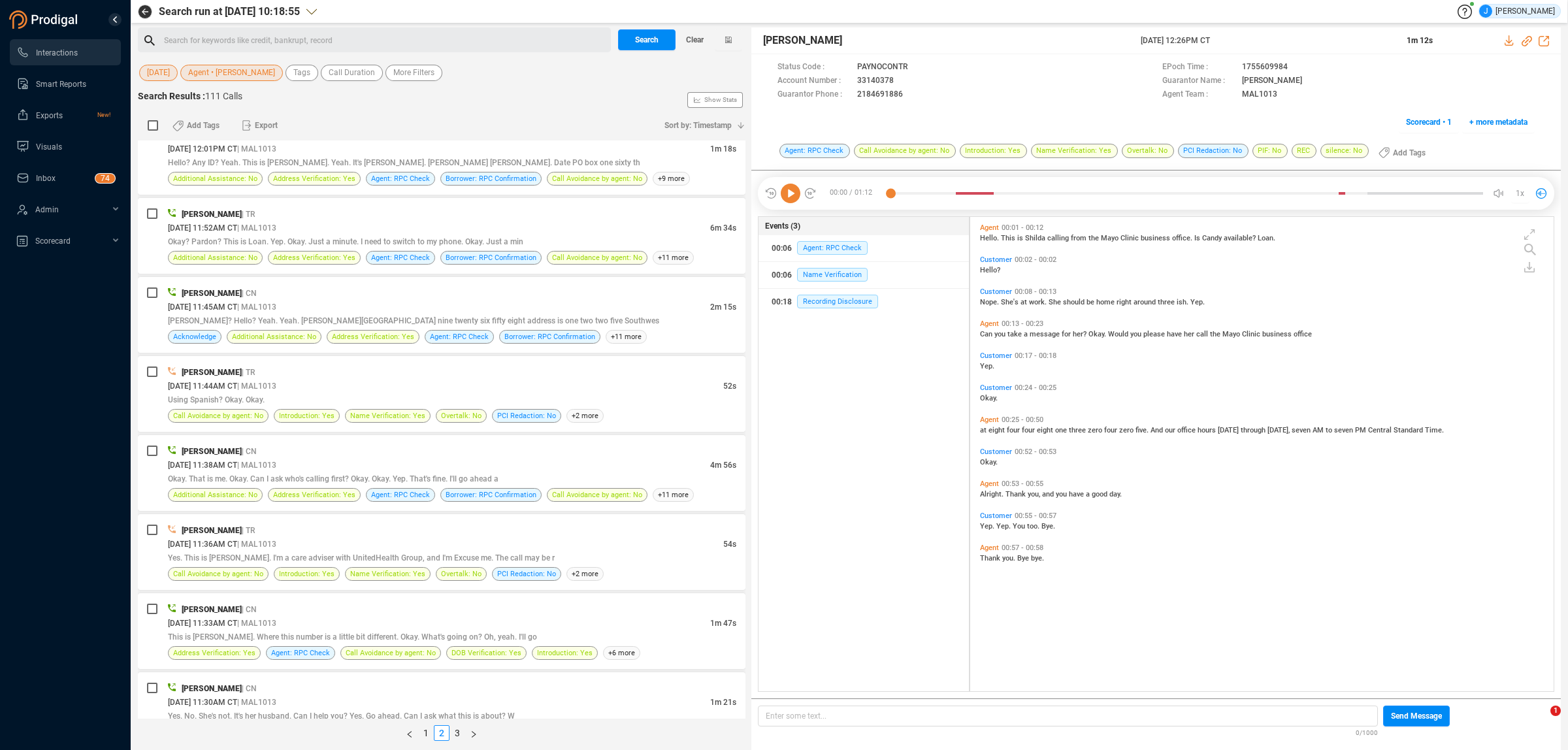
scroll to position [1712, 0]
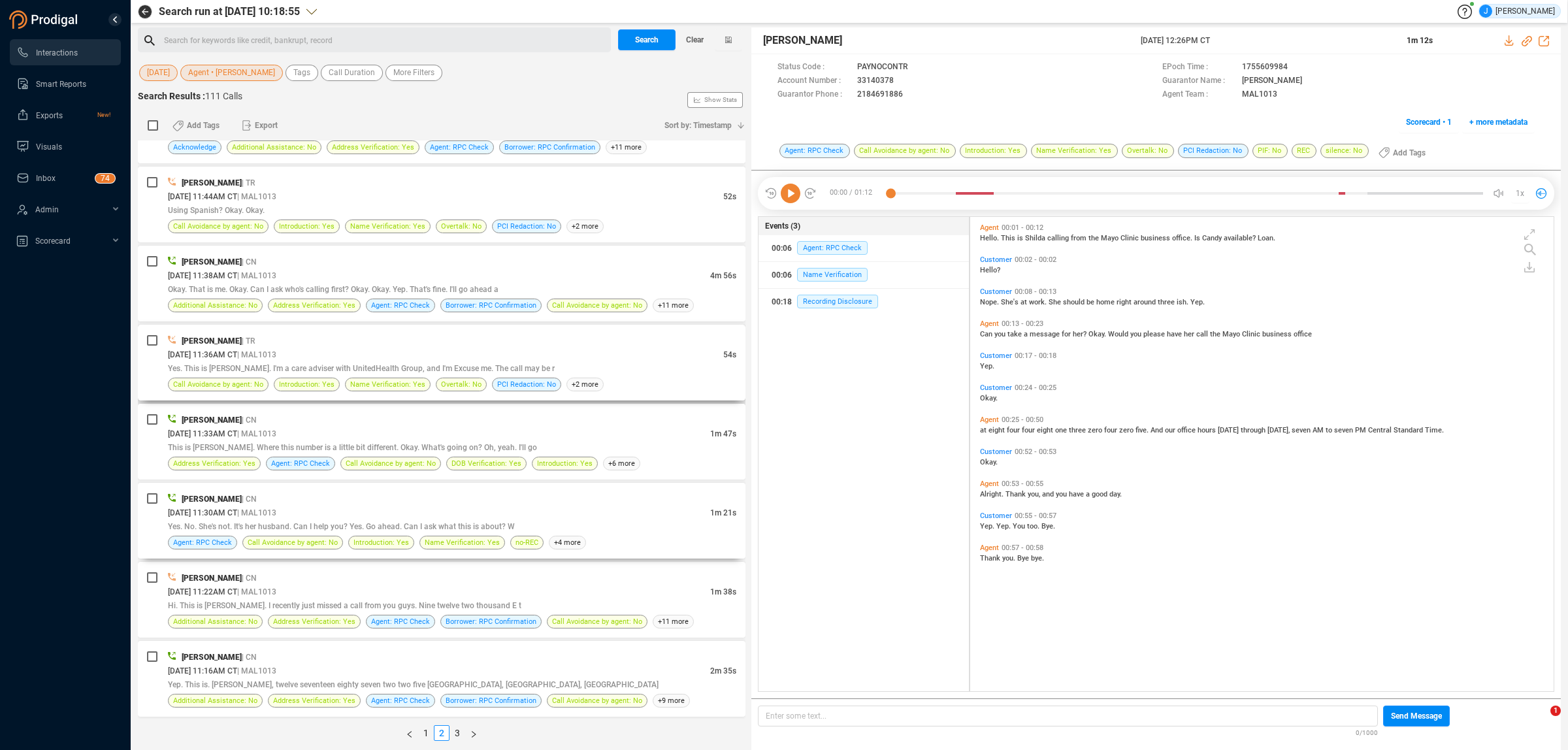
click at [434, 519] on div "[DATE] 11:30AM CT | MAL1013" at bounding box center [439, 512] width 542 height 13
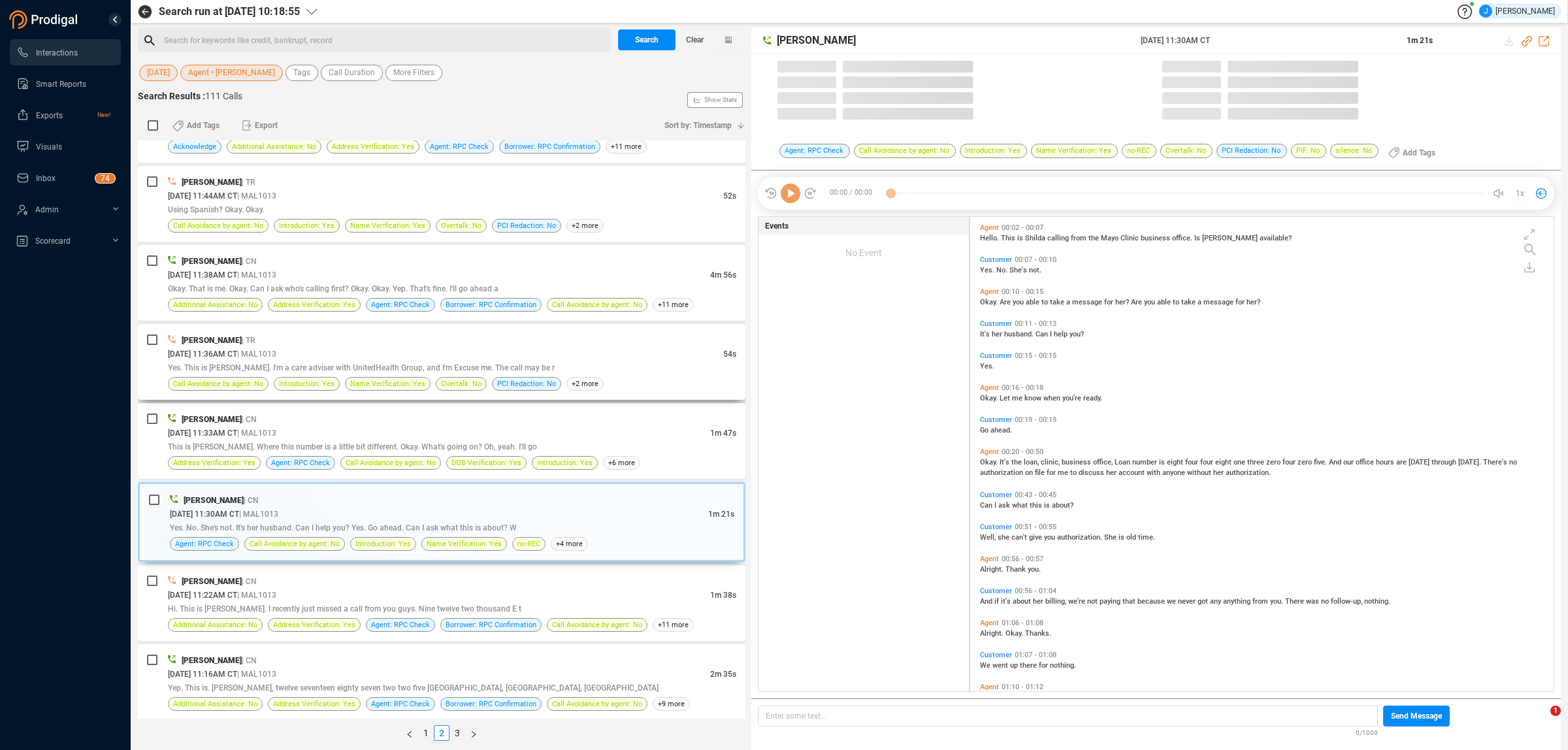
scroll to position [471, 576]
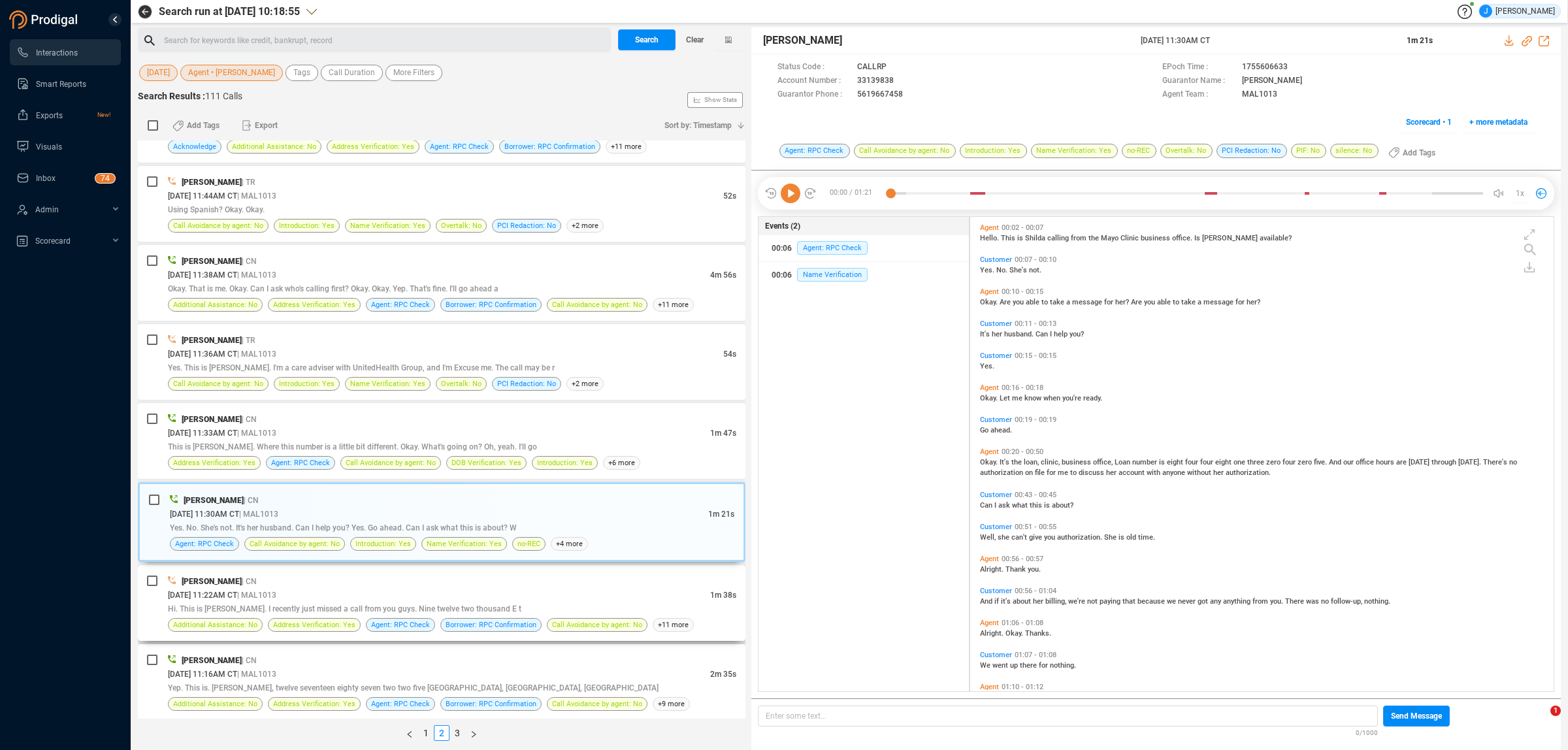
click at [433, 598] on div "[DATE] 11:22AM CT | MAL1013" at bounding box center [439, 594] width 542 height 13
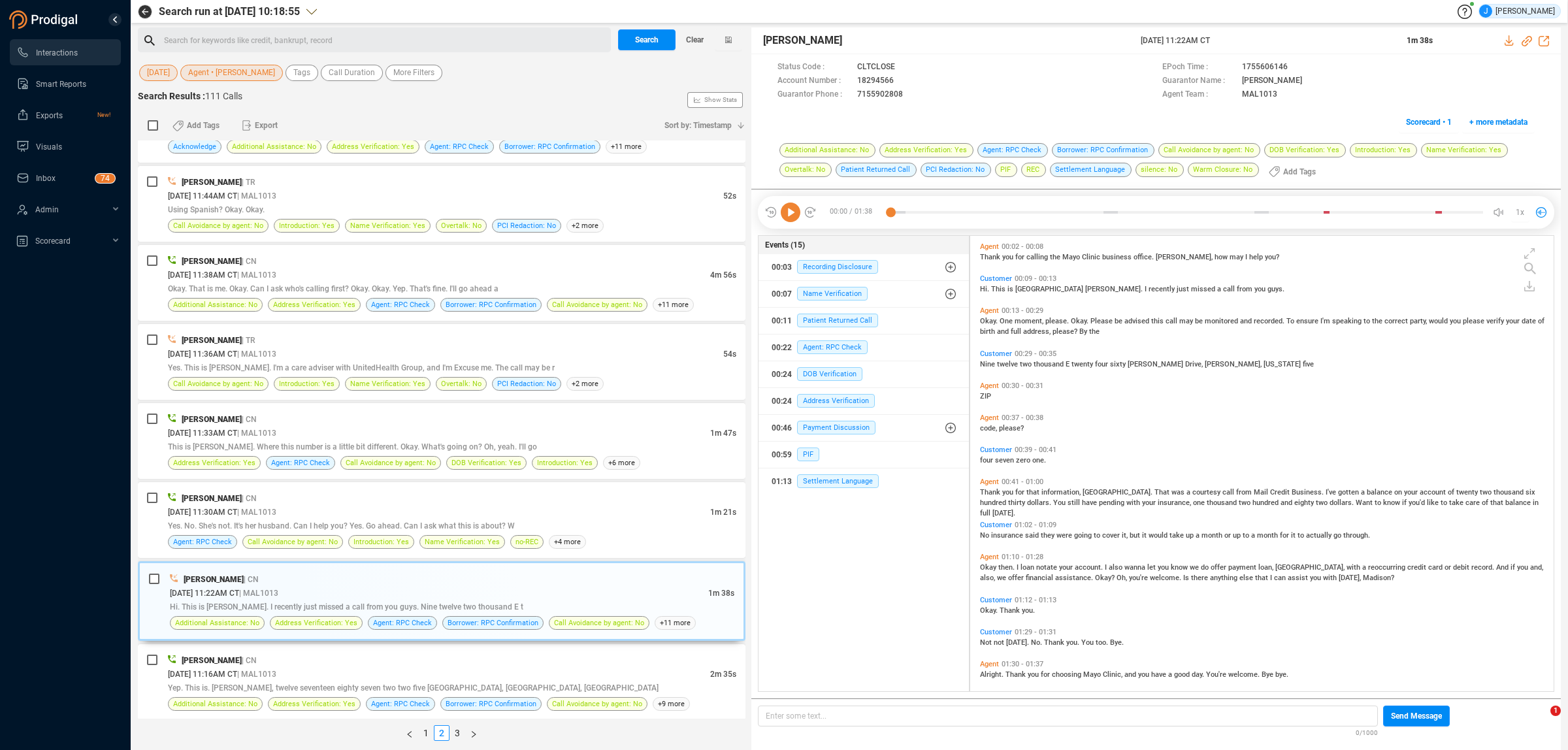
scroll to position [8, 0]
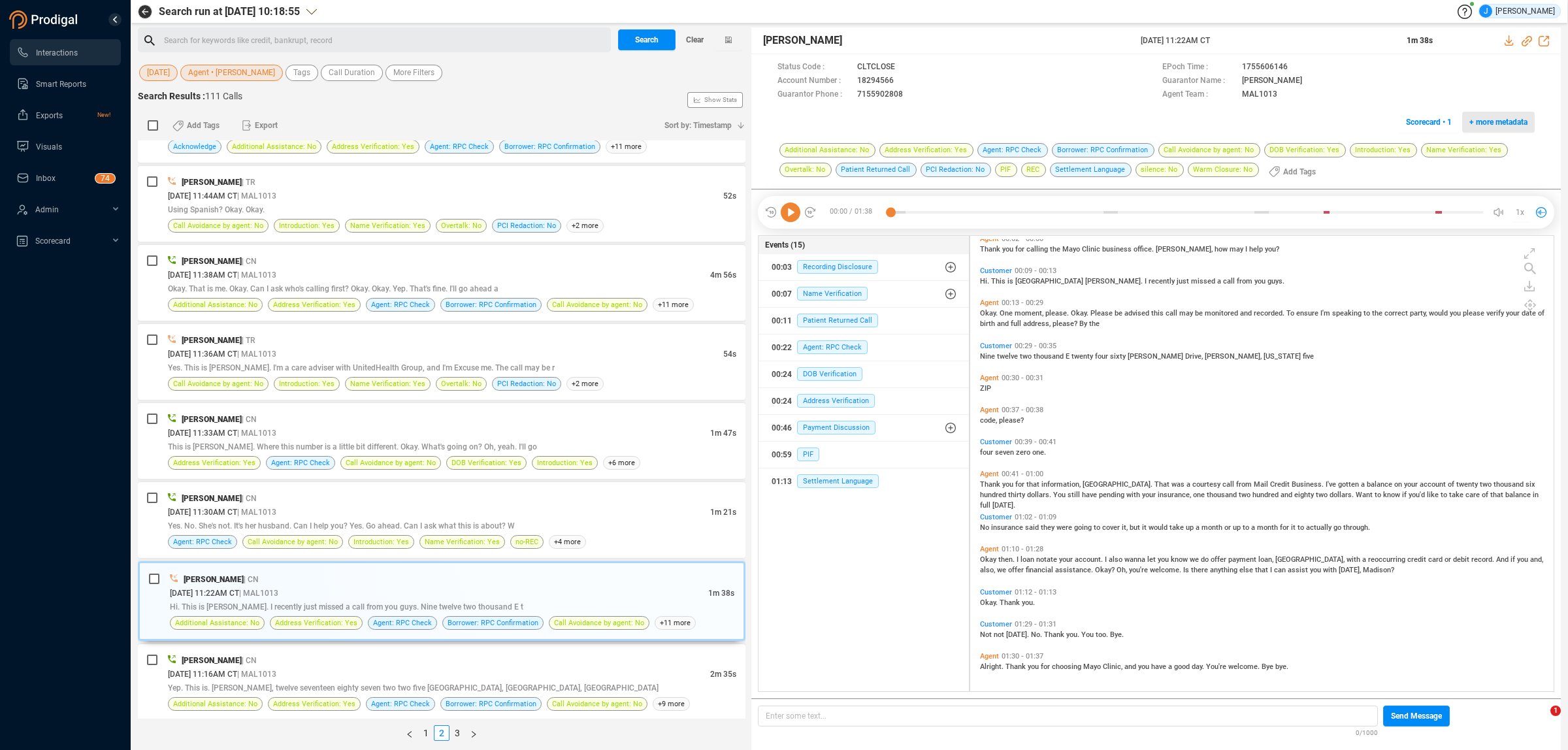
click at [1493, 113] on span "+ more metadata" at bounding box center [1498, 122] width 58 height 21
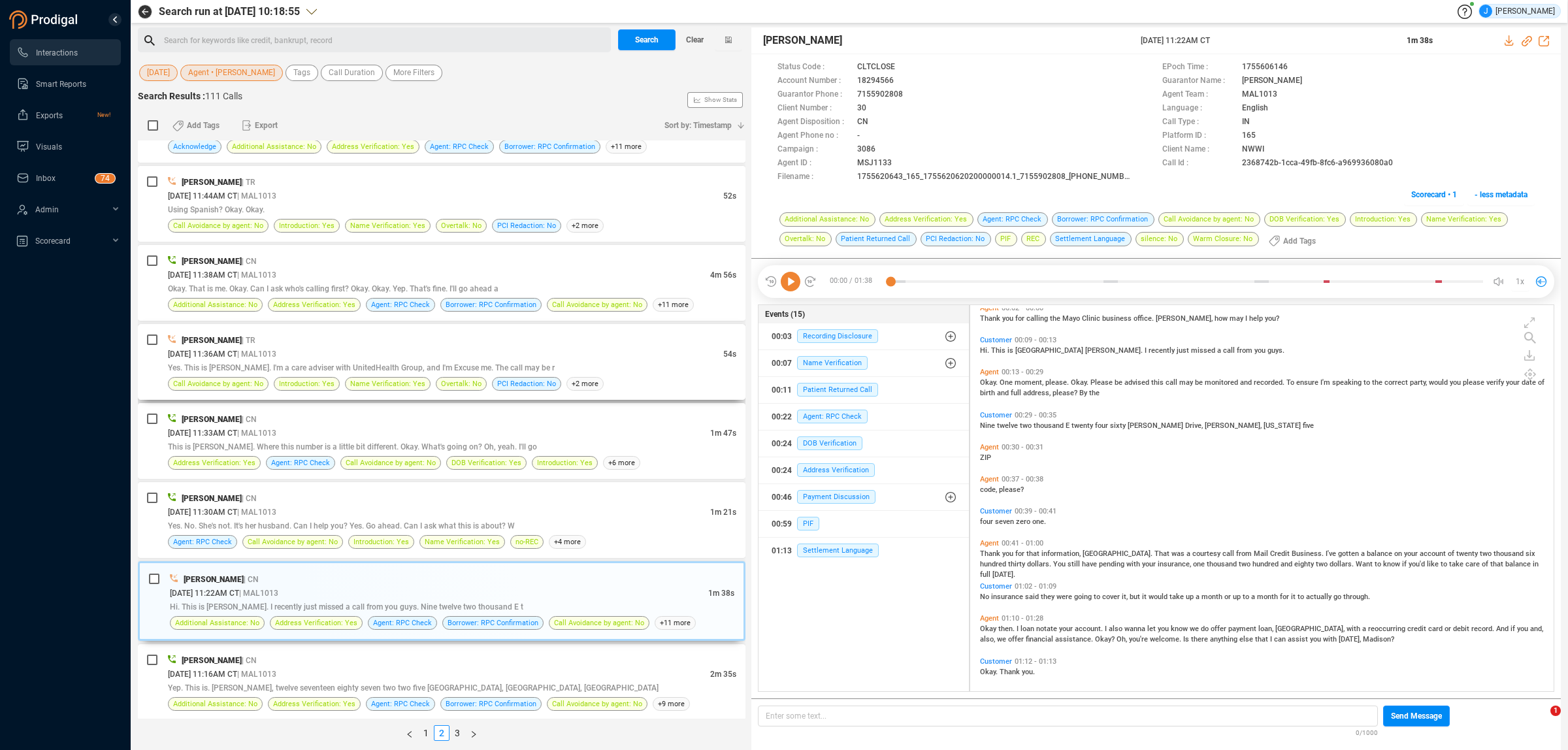
click at [451, 360] on div "[DATE] 11:36AM CT | MAL1013" at bounding box center [445, 354] width 555 height 13
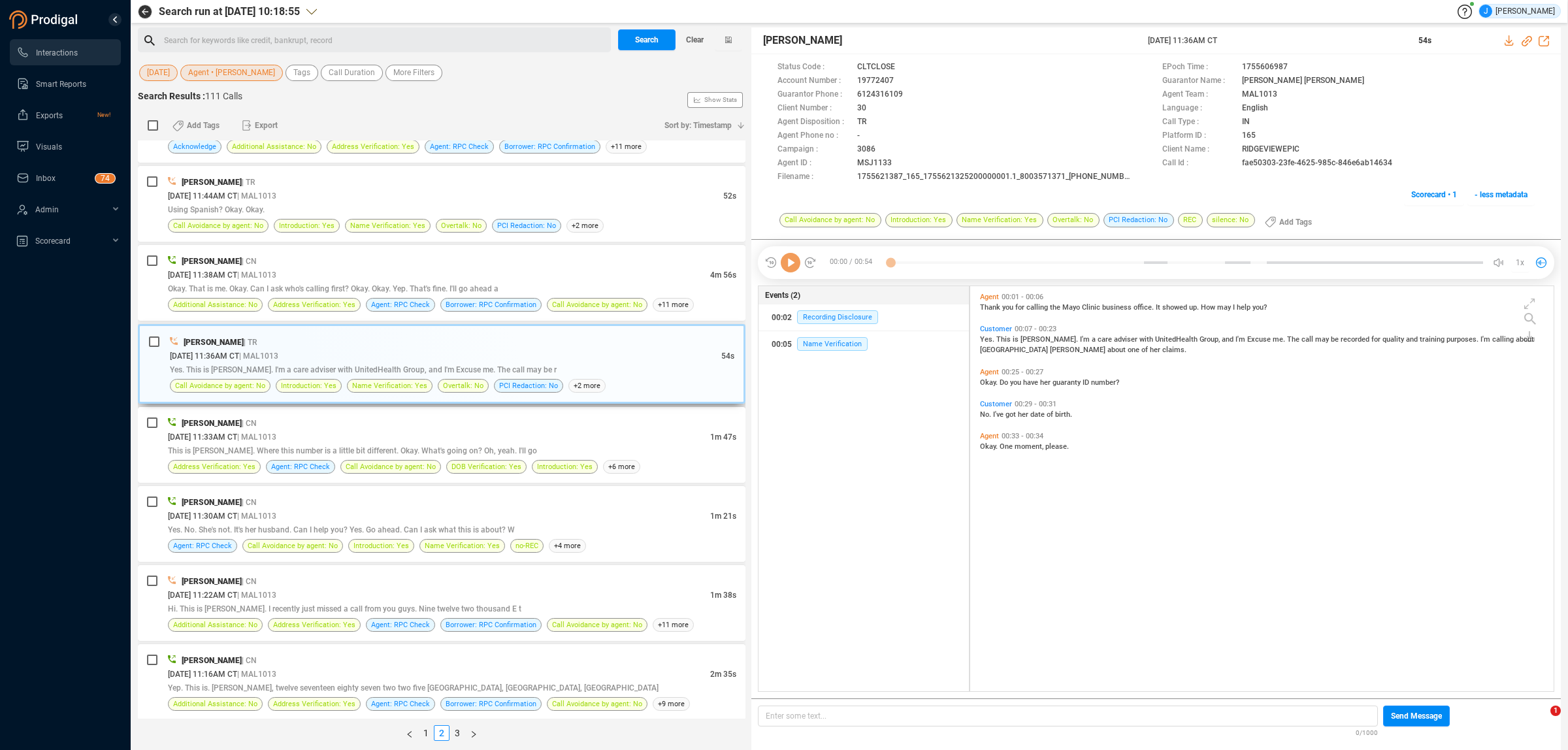
scroll to position [402, 576]
click at [1287, 420] on div "Customer 00:29 - 00:31 No. I've got her date of birth." at bounding box center [1264, 409] width 576 height 25
click at [454, 369] on div "Yes. This is [PERSON_NAME]. I'm a care adviser with UnitedHealth Group, and I'm…" at bounding box center [452, 369] width 565 height 13
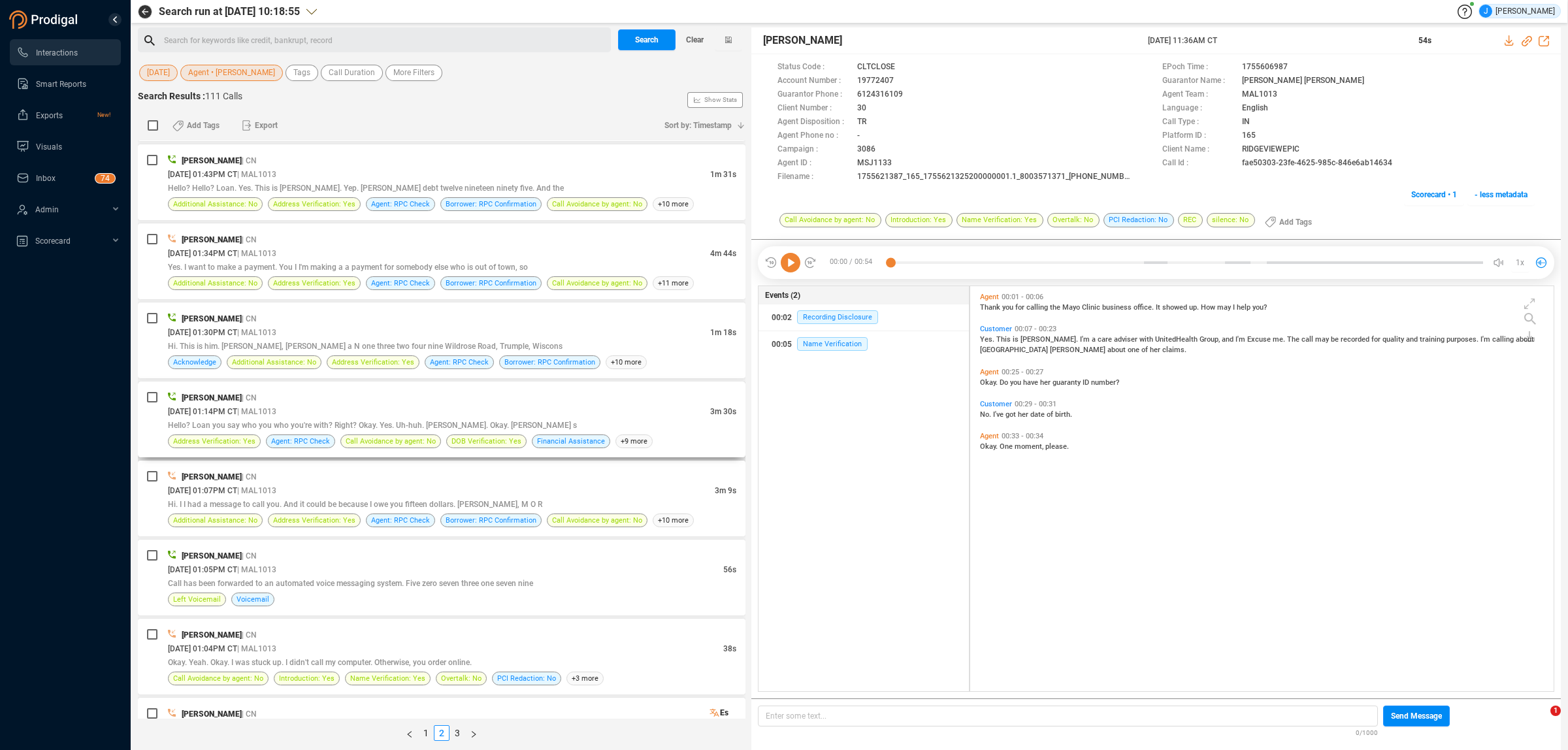
scroll to position [0, 0]
